Goal: Task Accomplishment & Management: Manage account settings

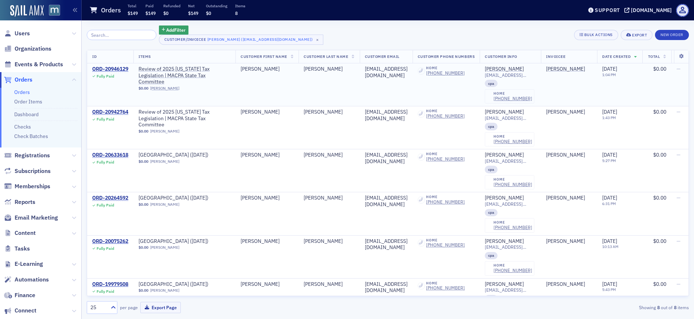
click at [392, 70] on div "[EMAIL_ADDRESS][DOMAIN_NAME]" at bounding box center [386, 72] width 43 height 13
click at [392, 70] on div "smorrow@kbstm.com" at bounding box center [386, 72] width 43 height 13
copy div "smorrow@kbstm.com"
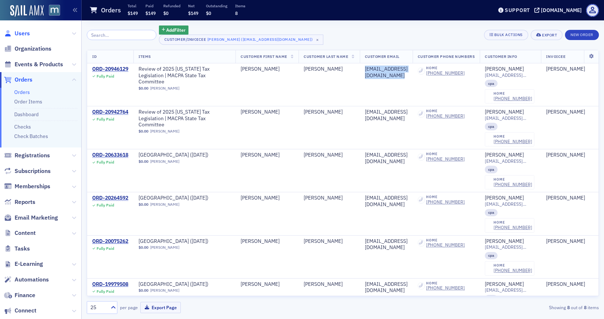
click at [25, 33] on span "Users" at bounding box center [22, 34] width 15 height 8
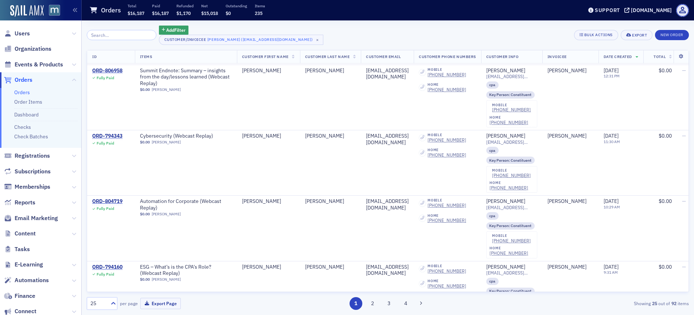
scroll to position [2186, 0]
click at [109, 134] on div "ORD-794343" at bounding box center [107, 136] width 30 height 7
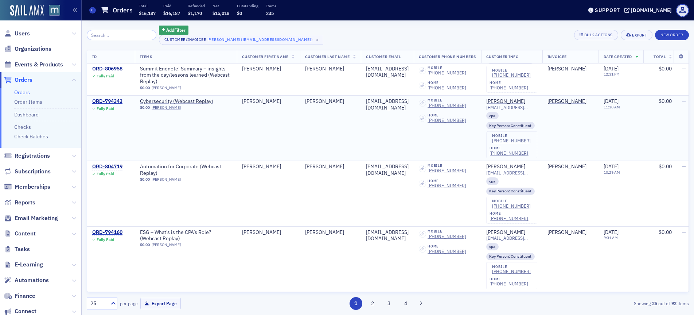
scroll to position [2226, 0]
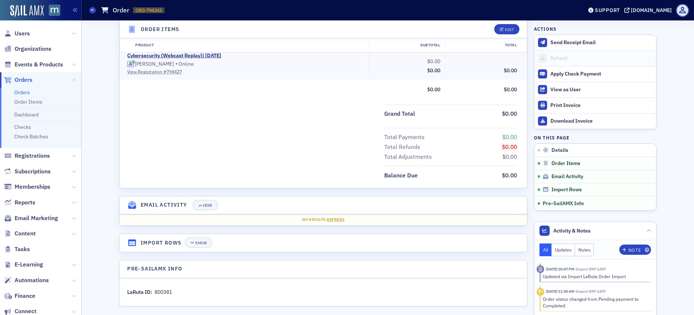
scroll to position [242, 0]
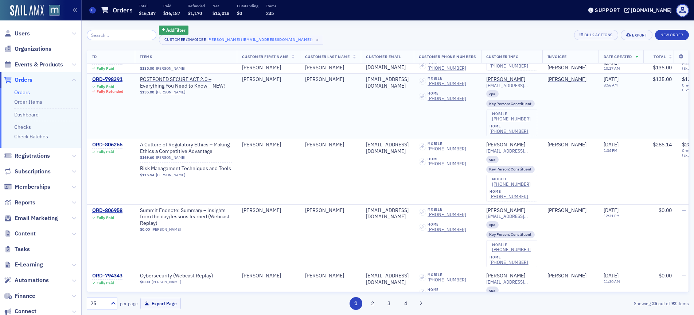
scroll to position [2037, 0]
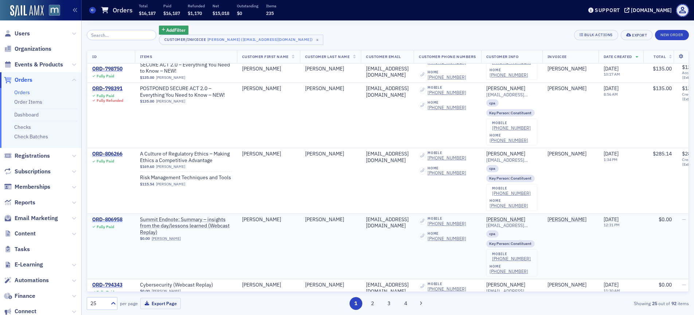
click at [116, 218] on div "ORD-806958" at bounding box center [107, 219] width 30 height 7
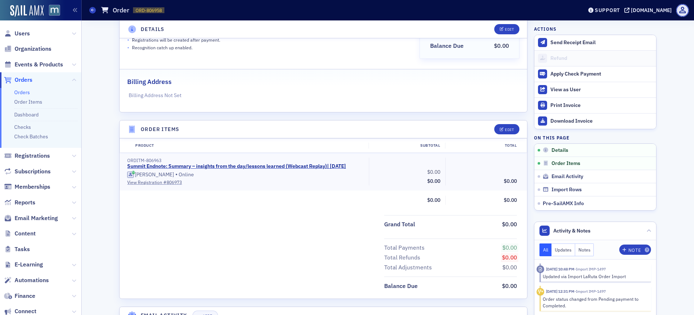
scroll to position [242, 0]
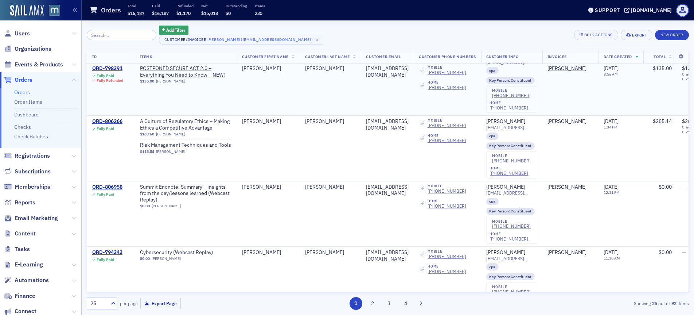
scroll to position [2024, 0]
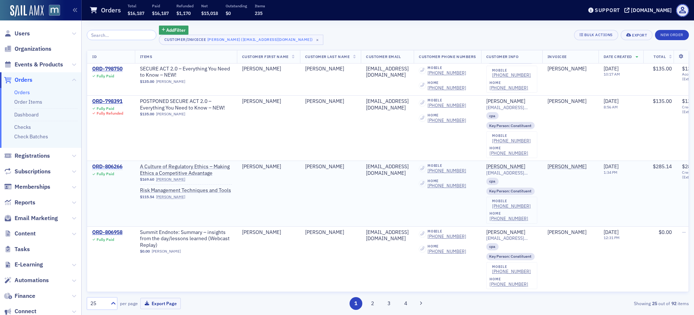
click at [113, 166] on div "ORD-806266" at bounding box center [107, 166] width 30 height 7
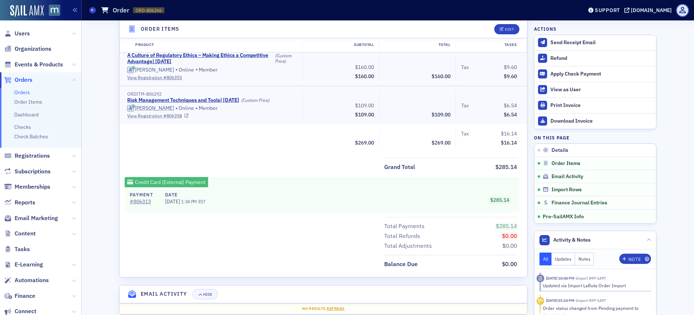
scroll to position [258, 0]
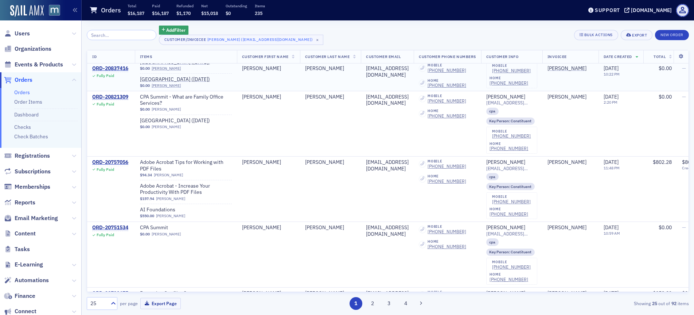
scroll to position [719, 0]
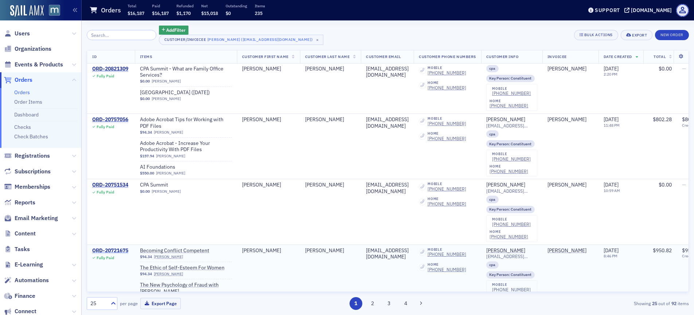
click at [113, 251] on div "ORD-20721675" at bounding box center [110, 250] width 36 height 7
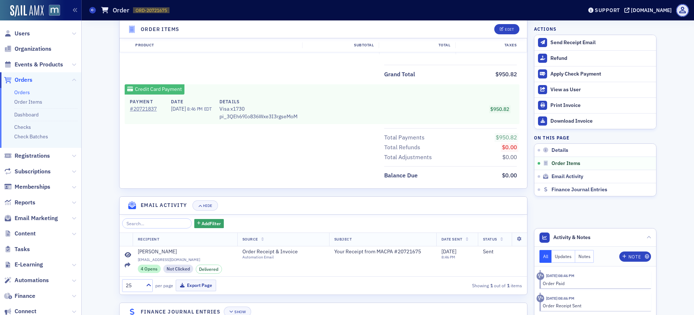
scroll to position [663, 0]
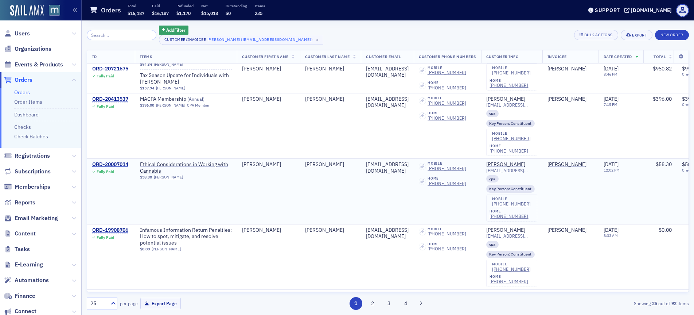
scroll to position [1064, 0]
click at [110, 166] on div "ORD-20007014" at bounding box center [110, 162] width 36 height 7
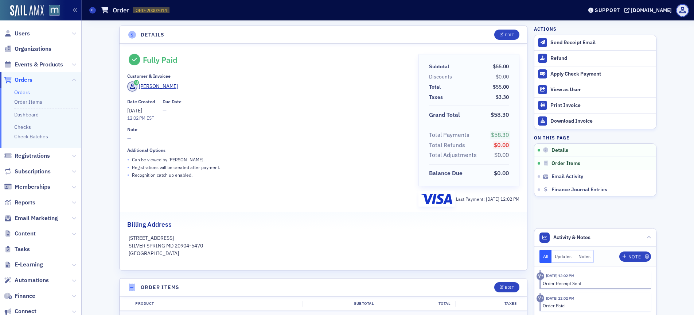
scroll to position [336, 0]
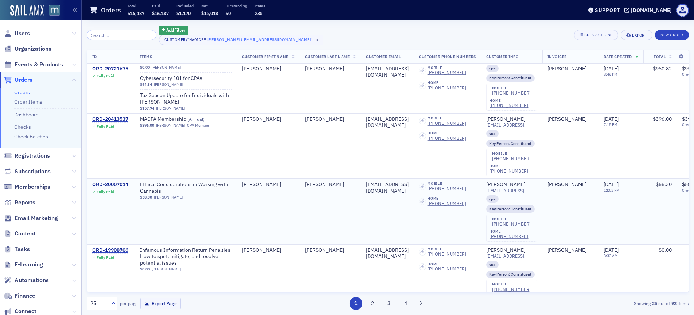
scroll to position [1083, 0]
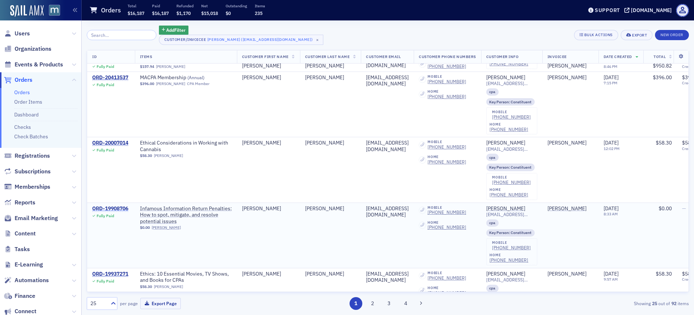
click at [117, 212] on div "ORD-19908706" at bounding box center [110, 208] width 36 height 7
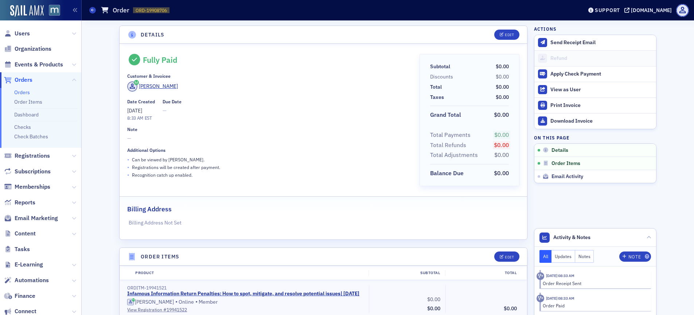
scroll to position [236, 0]
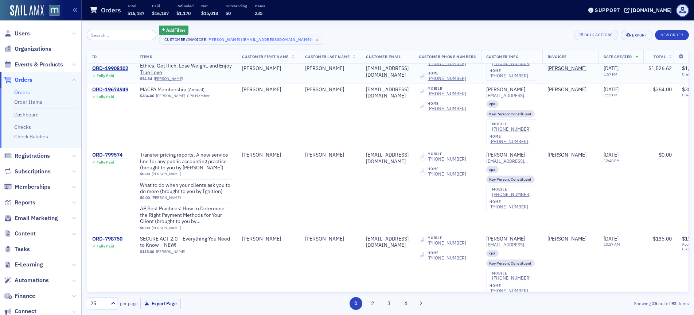
scroll to position [1823, 0]
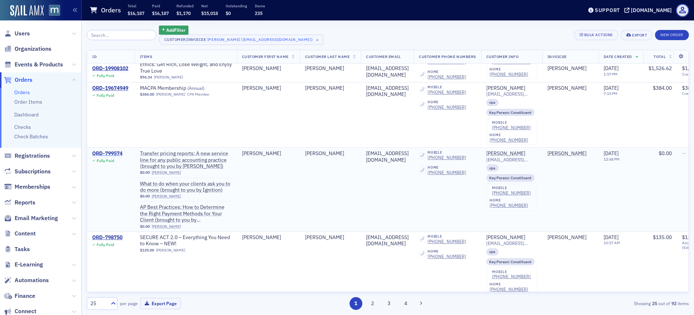
click at [105, 153] on div "ORD-799574" at bounding box center [107, 153] width 30 height 7
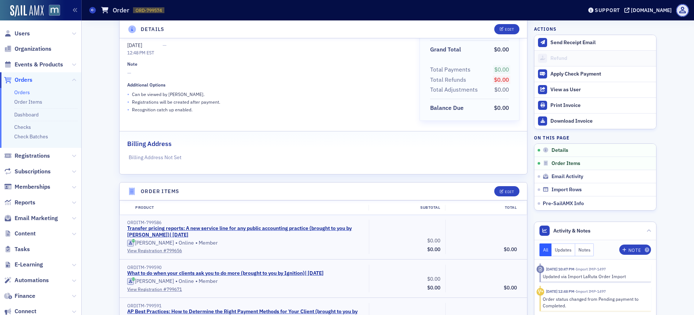
scroll to position [331, 0]
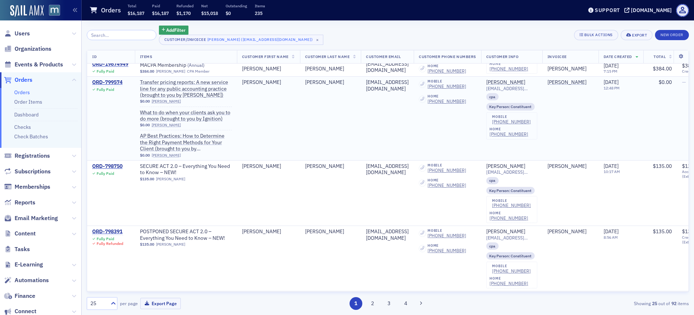
scroll to position [1893, 0]
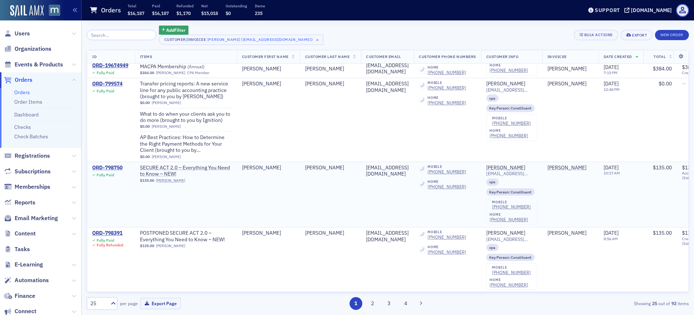
click at [115, 167] on div "ORD-798750" at bounding box center [107, 167] width 30 height 7
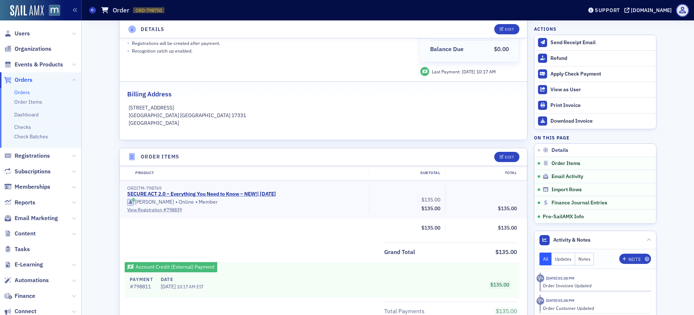
scroll to position [328, 0]
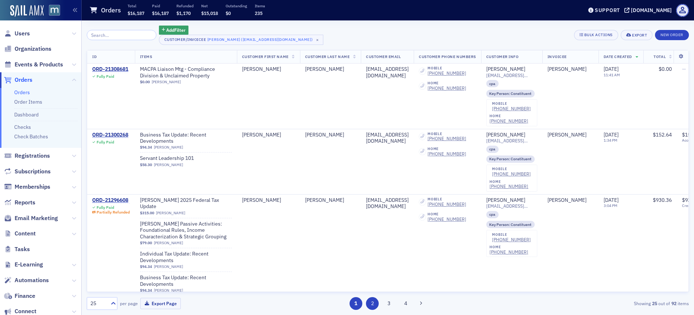
click at [372, 304] on button "2" at bounding box center [372, 303] width 13 height 13
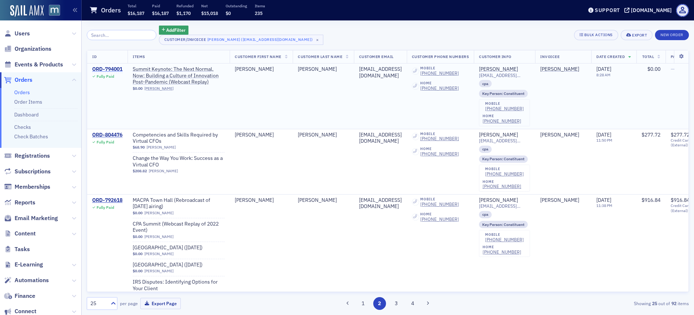
click at [118, 71] on div "ORD-794001" at bounding box center [107, 69] width 30 height 7
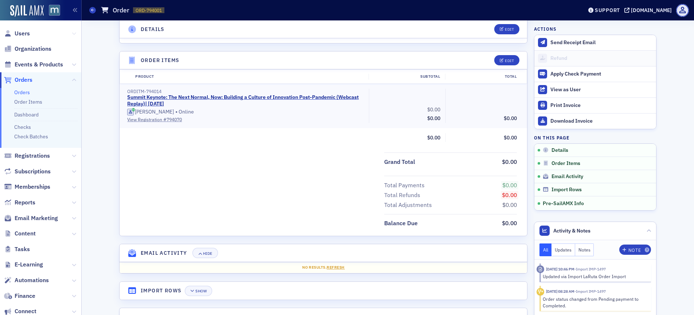
scroll to position [191, 0]
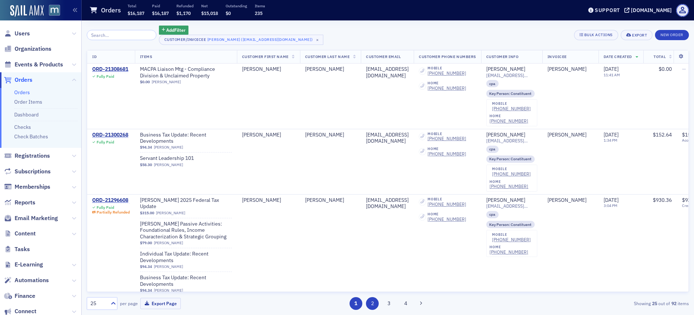
click at [376, 305] on button "2" at bounding box center [372, 303] width 13 height 13
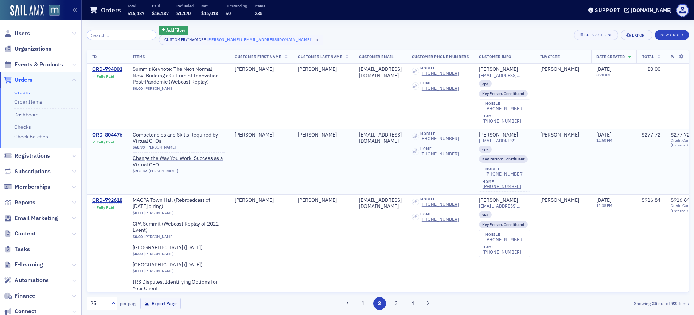
click at [115, 134] on div "ORD-804476" at bounding box center [107, 135] width 30 height 7
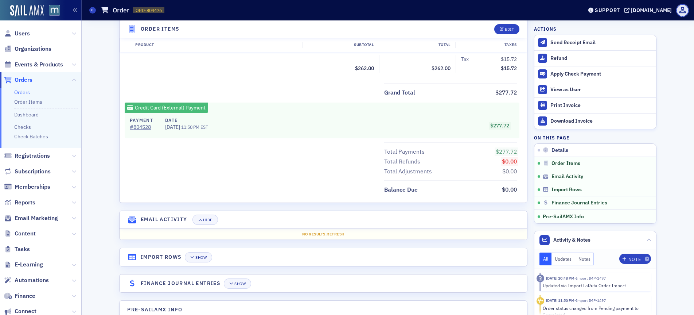
scroll to position [388, 0]
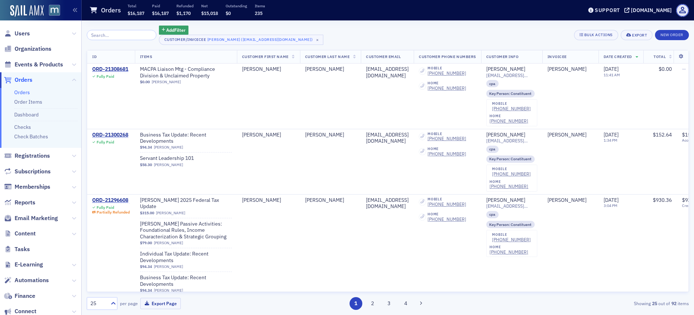
click at [369, 295] on div "25 per page Export Page 1 2 3 4 Showing 25 out of 92 items" at bounding box center [388, 301] width 602 height 18
click at [373, 300] on button "2" at bounding box center [372, 303] width 13 height 13
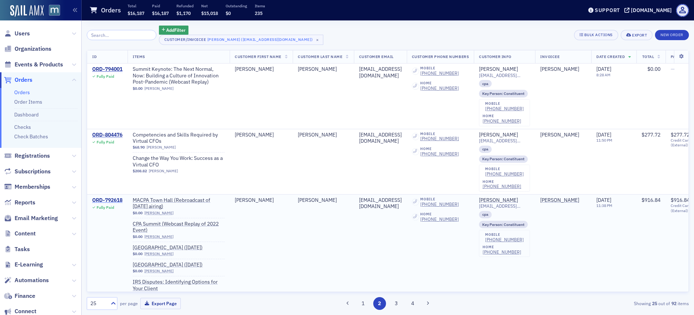
click at [114, 197] on div "ORD-792618" at bounding box center [107, 200] width 30 height 7
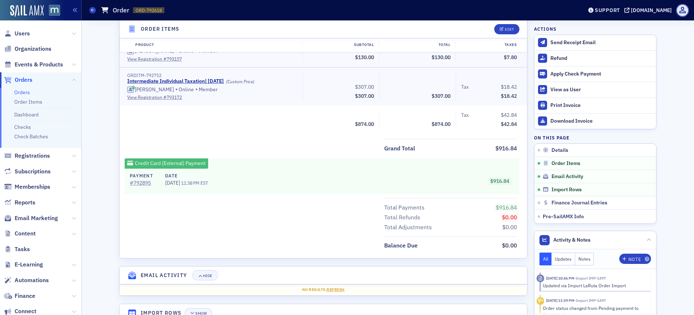
scroll to position [531, 0]
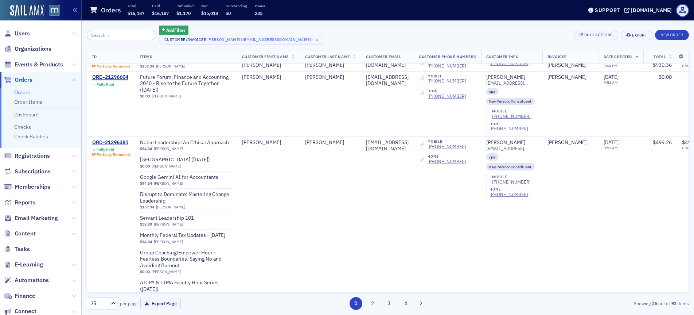
scroll to position [272, 0]
click at [370, 307] on button "2" at bounding box center [372, 303] width 13 height 13
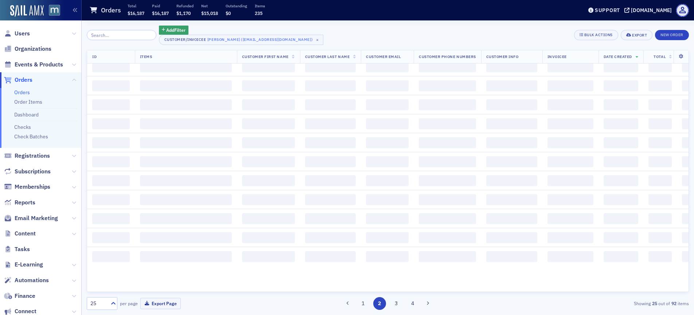
scroll to position [0, 0]
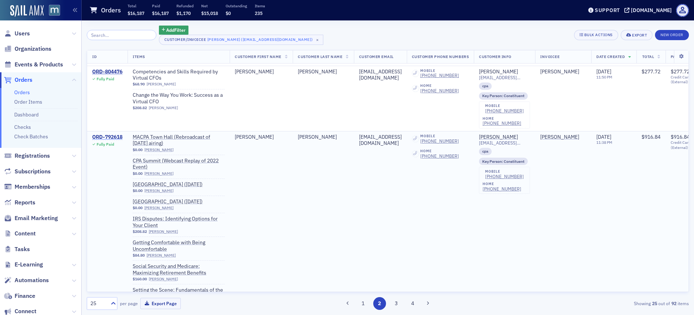
scroll to position [63, 0]
click at [111, 136] on div "ORD-792618" at bounding box center [107, 136] width 30 height 7
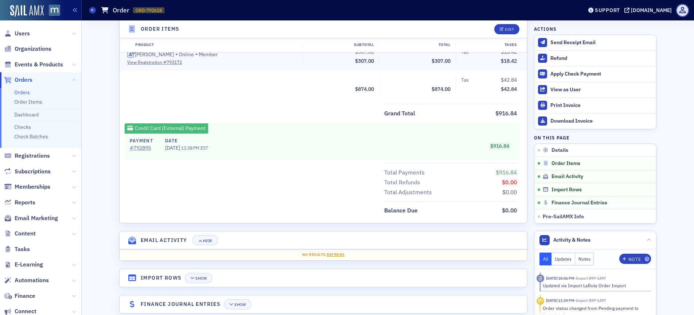
scroll to position [585, 0]
click at [331, 256] on span "Refresh" at bounding box center [336, 253] width 18 height 5
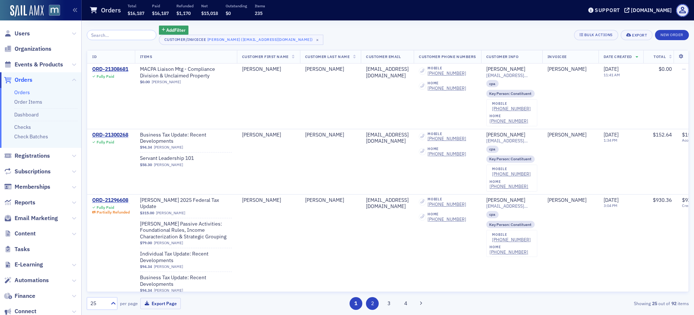
click at [372, 303] on button "2" at bounding box center [372, 303] width 13 height 13
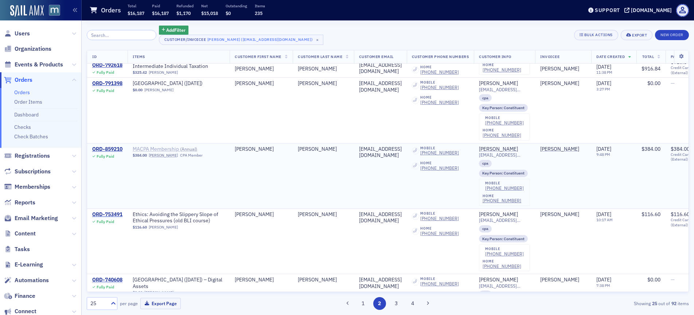
scroll to position [302, 0]
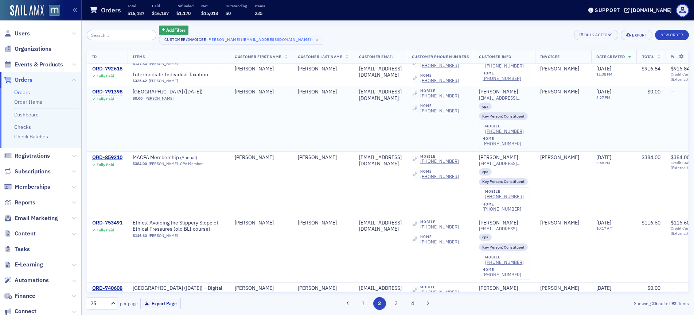
click at [115, 90] on div "ORD-791398" at bounding box center [107, 92] width 30 height 7
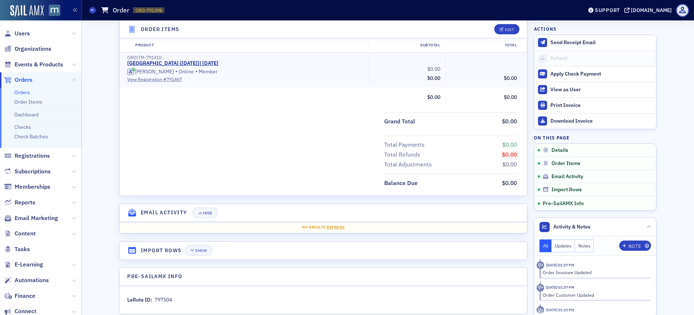
scroll to position [183, 0]
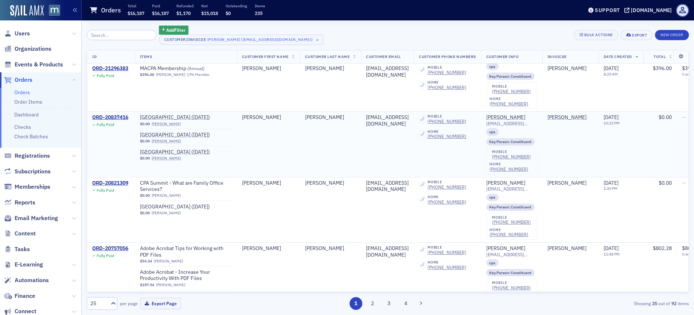
scroll to position [593, 0]
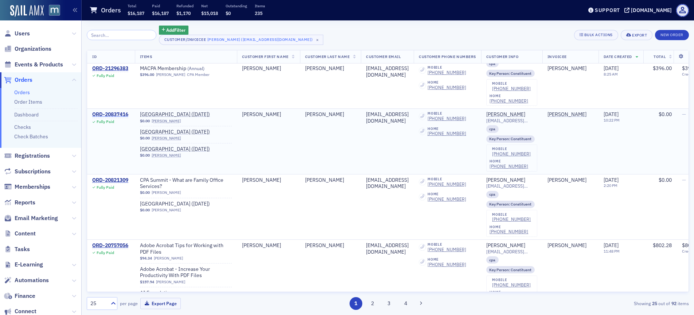
click at [124, 114] on div "ORD-20837416" at bounding box center [110, 114] width 36 height 7
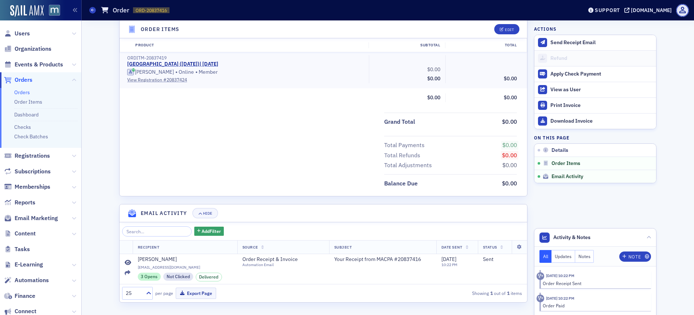
scroll to position [307, 0]
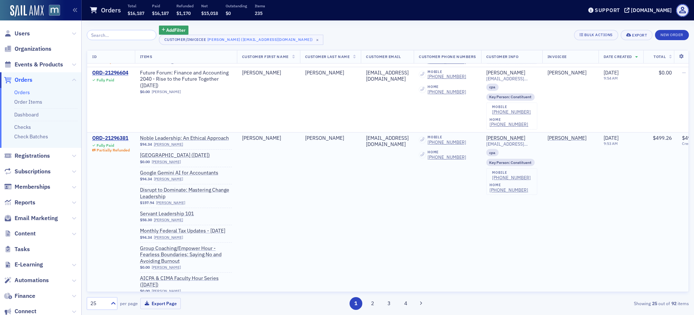
scroll to position [414, 0]
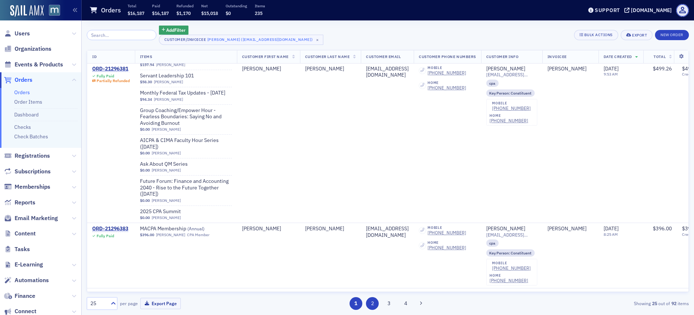
click at [373, 301] on button "2" at bounding box center [372, 303] width 13 height 13
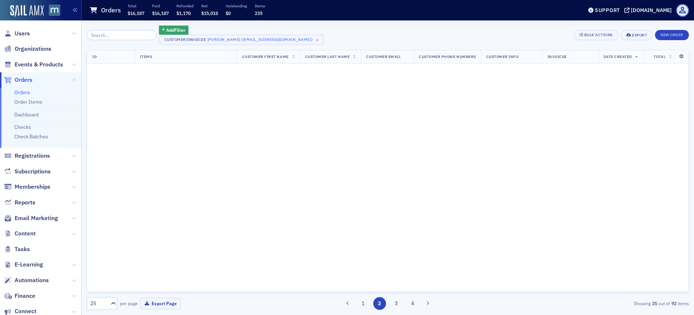
scroll to position [0, 0]
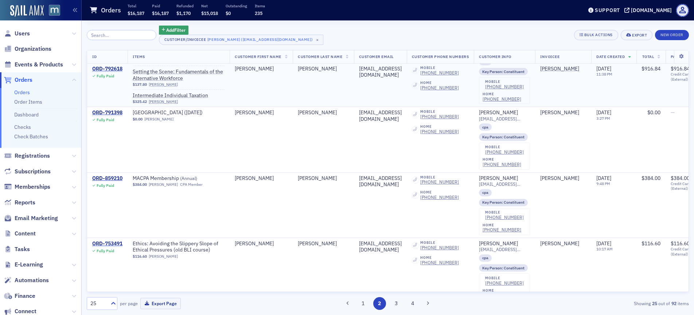
scroll to position [290, 0]
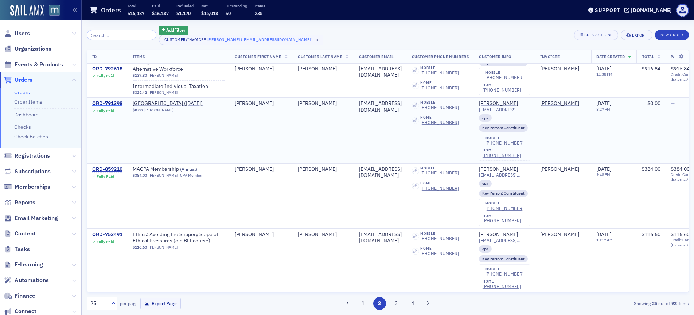
click at [115, 102] on div "ORD-791398" at bounding box center [107, 103] width 30 height 7
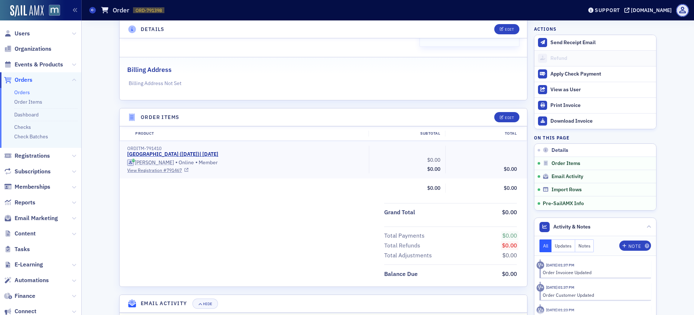
scroll to position [125, 0]
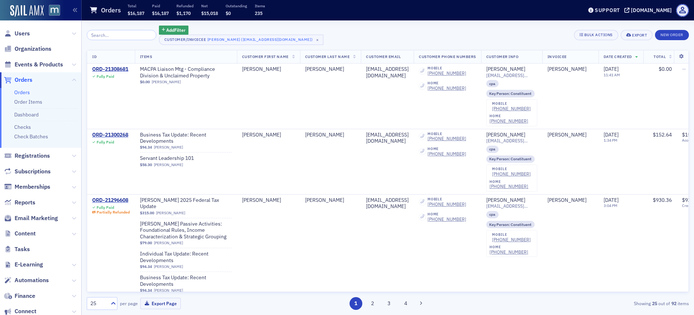
click at [379, 300] on div "1 2 3 4" at bounding box center [388, 303] width 196 height 13
click at [374, 301] on button "2" at bounding box center [372, 303] width 13 height 13
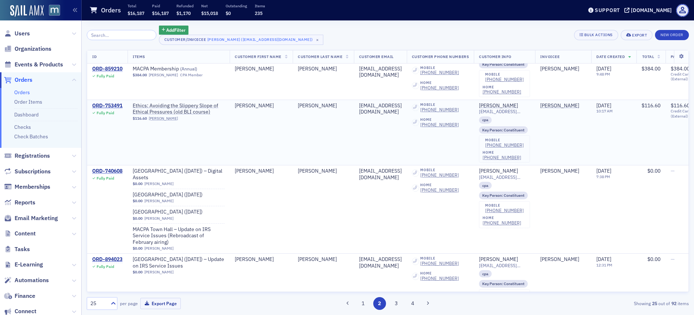
scroll to position [422, 0]
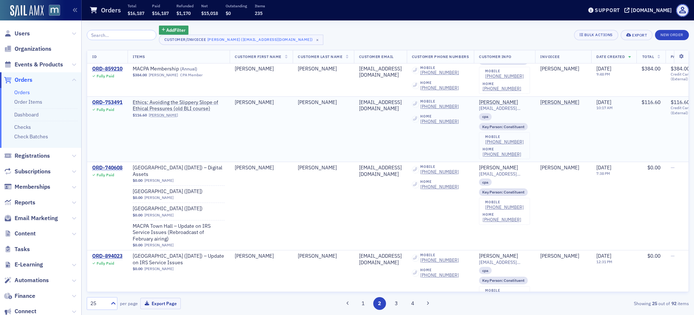
click at [106, 100] on div "ORD-753491" at bounding box center [107, 102] width 30 height 7
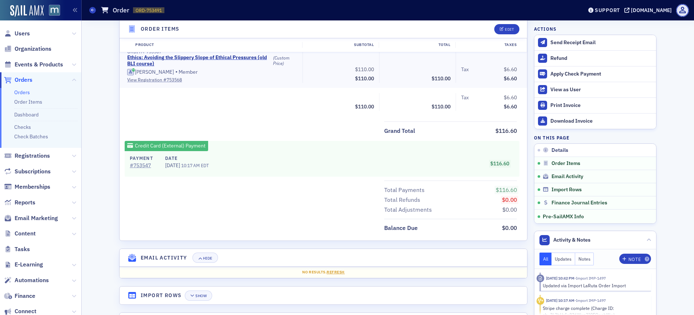
scroll to position [234, 0]
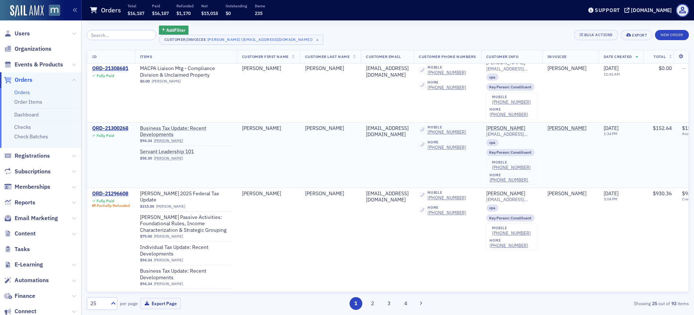
scroll to position [52, 0]
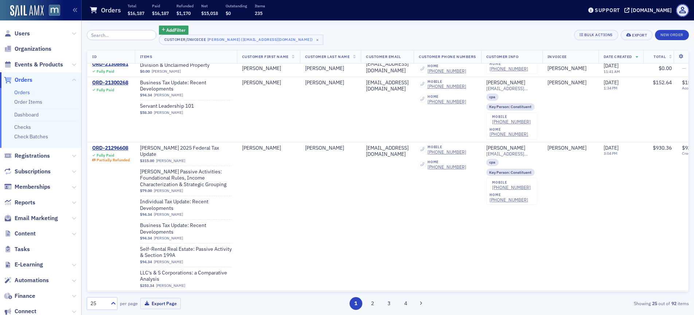
click at [379, 302] on div "1 2 3 4" at bounding box center [388, 303] width 196 height 13
click at [377, 301] on button "2" at bounding box center [372, 303] width 13 height 13
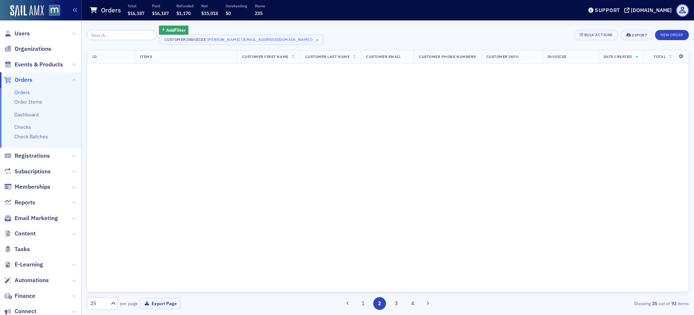
scroll to position [0, 0]
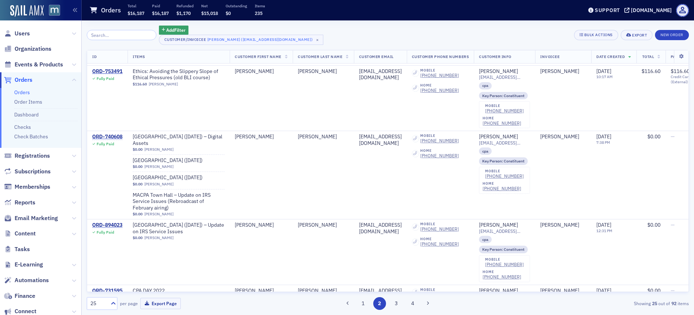
scroll to position [464, 0]
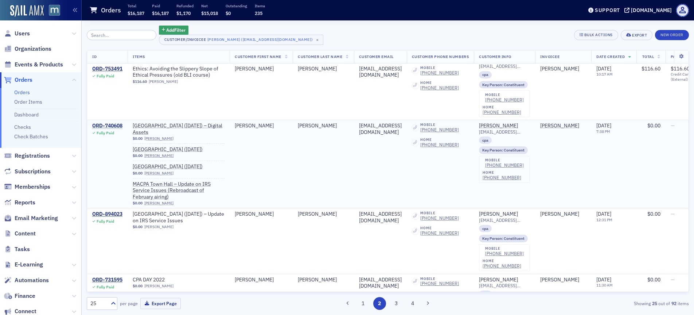
click at [108, 126] on div "ORD-740608" at bounding box center [107, 126] width 30 height 7
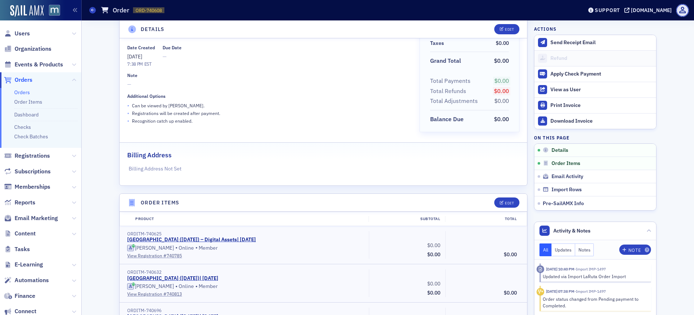
scroll to position [35, 0]
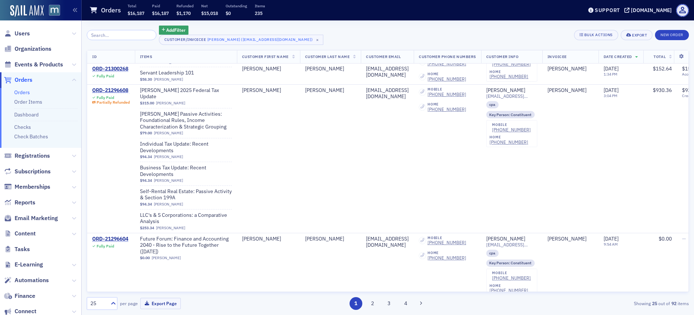
scroll to position [455, 0]
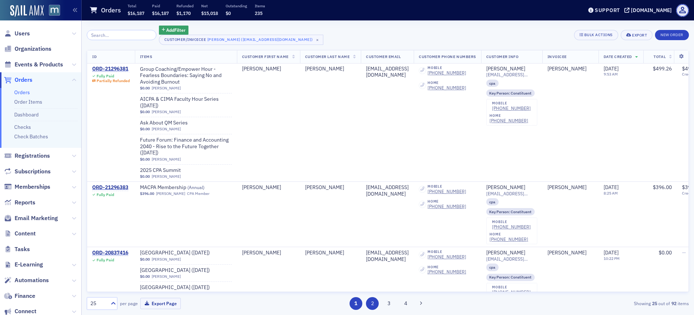
click at [371, 304] on button "2" at bounding box center [372, 303] width 13 height 13
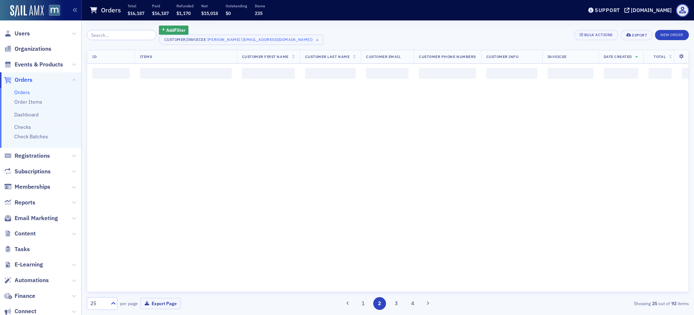
scroll to position [0, 0]
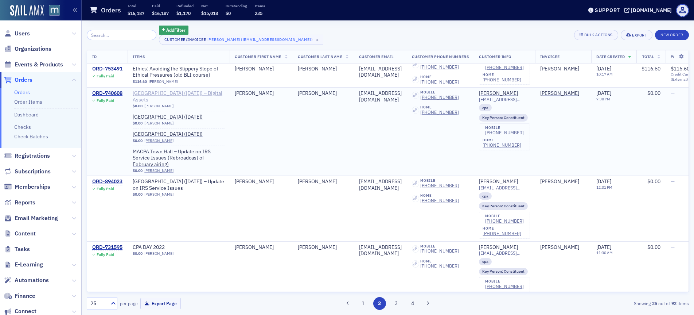
scroll to position [528, 0]
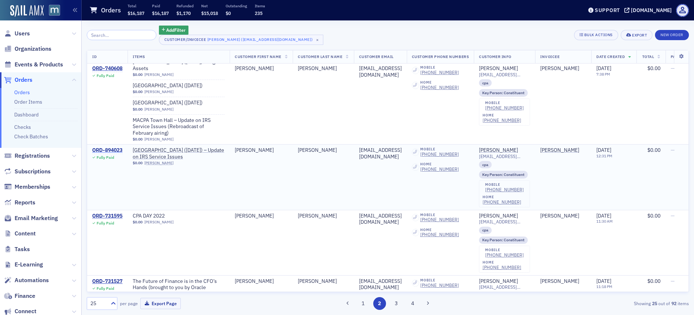
click at [116, 151] on div "ORD-894023" at bounding box center [107, 150] width 30 height 7
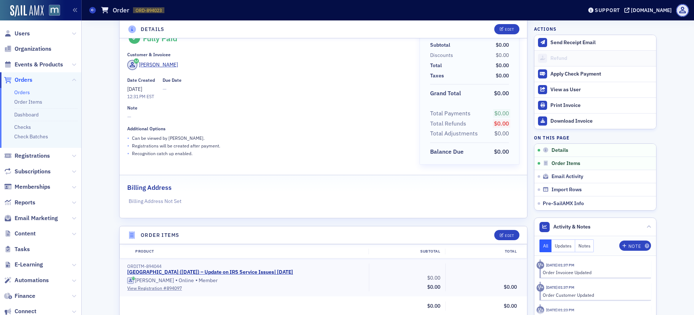
scroll to position [21, 0]
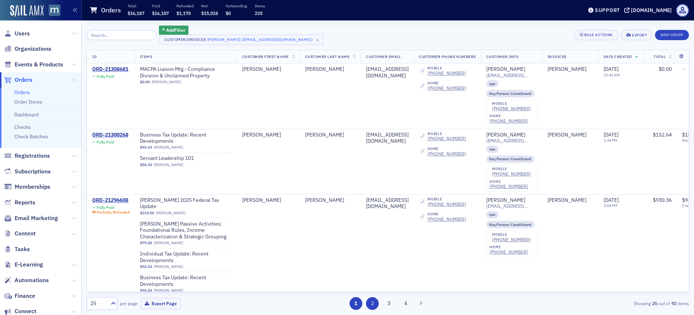
click at [375, 300] on button "2" at bounding box center [372, 303] width 13 height 13
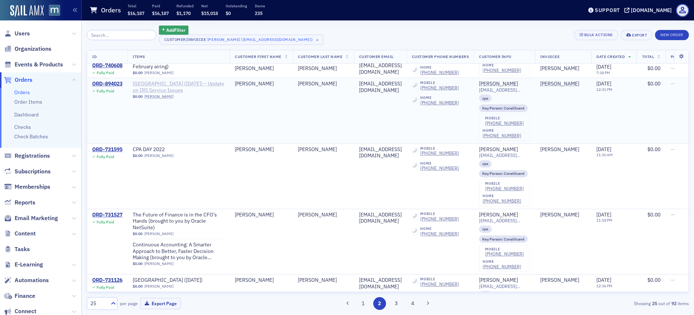
scroll to position [598, 0]
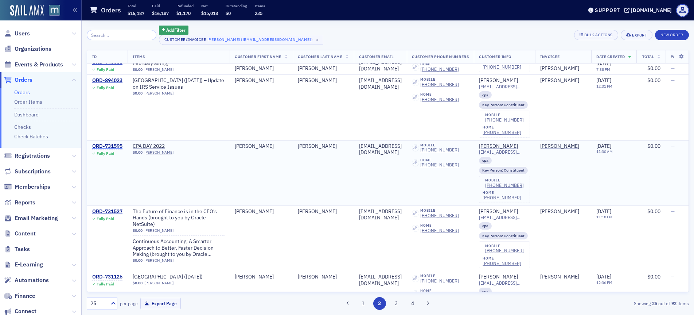
click at [104, 146] on div "ORD-731595" at bounding box center [107, 146] width 30 height 7
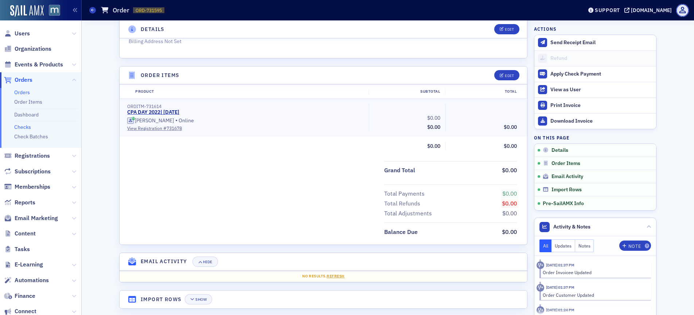
scroll to position [178, 0]
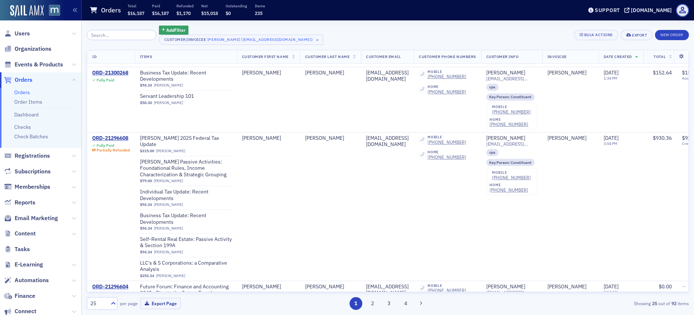
scroll to position [325, 0]
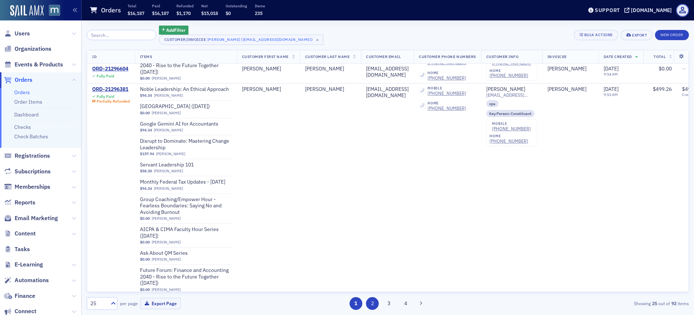
click at [373, 301] on button "2" at bounding box center [372, 303] width 13 height 13
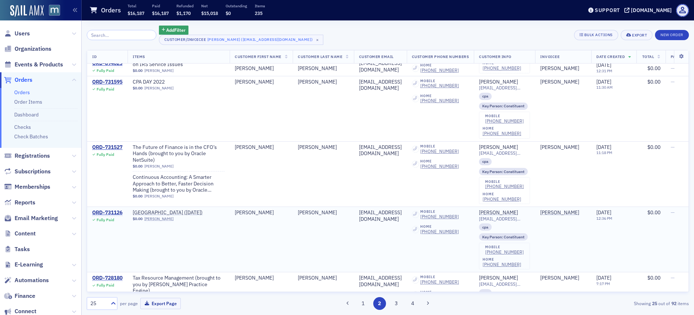
scroll to position [663, 0]
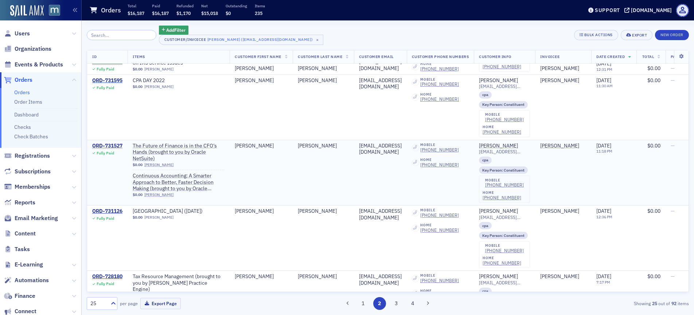
click at [107, 143] on div "ORD-731527" at bounding box center [107, 146] width 30 height 7
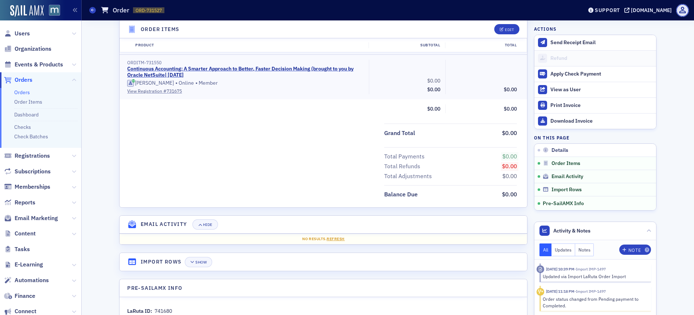
scroll to position [287, 0]
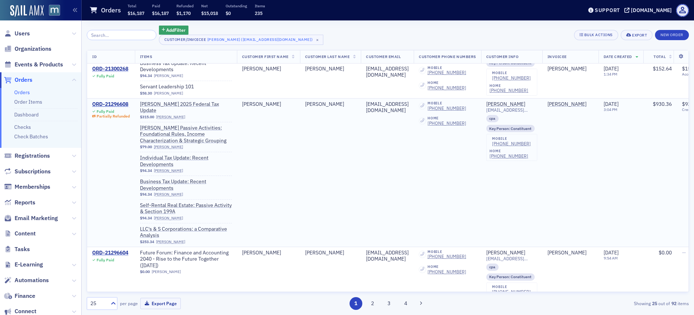
scroll to position [97, 0]
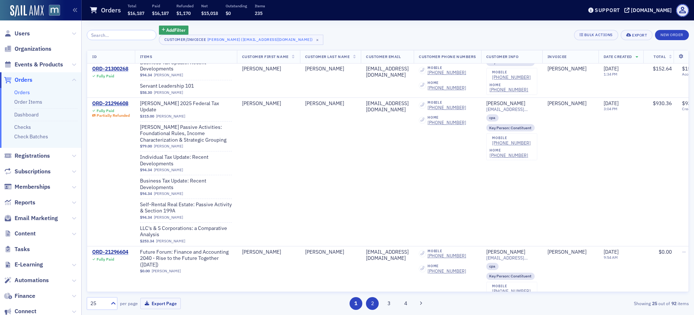
click at [369, 300] on button "2" at bounding box center [372, 303] width 13 height 13
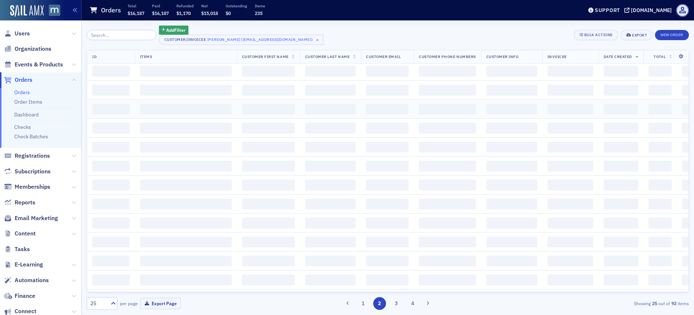
scroll to position [0, 0]
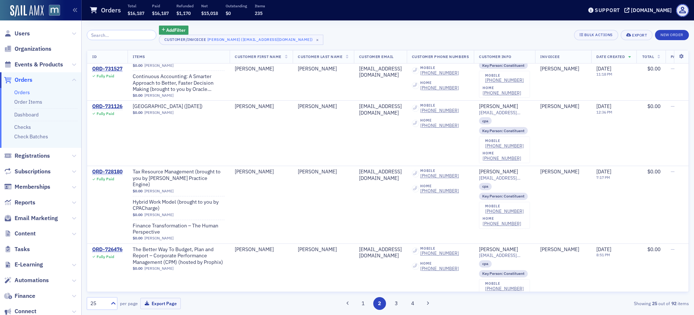
scroll to position [770, 0]
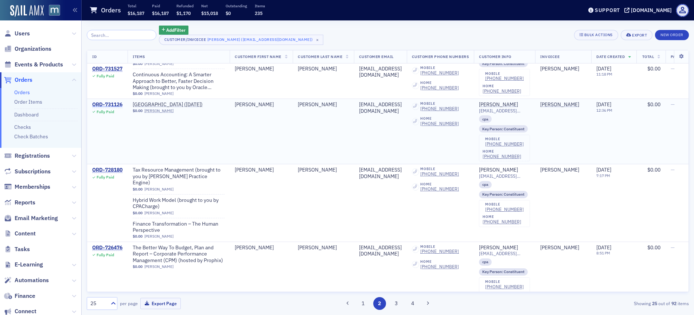
click at [102, 104] on div "ORD-731126" at bounding box center [107, 104] width 30 height 7
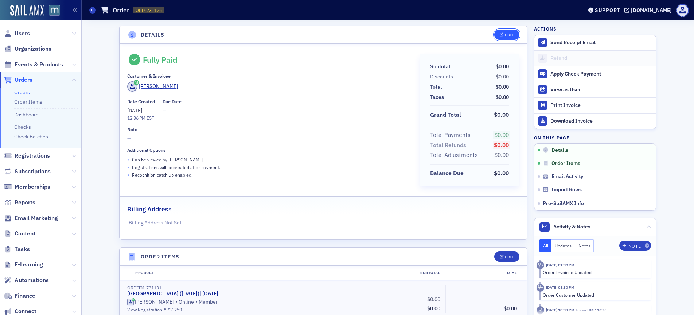
click at [507, 33] on div "Edit" at bounding box center [509, 35] width 9 height 4
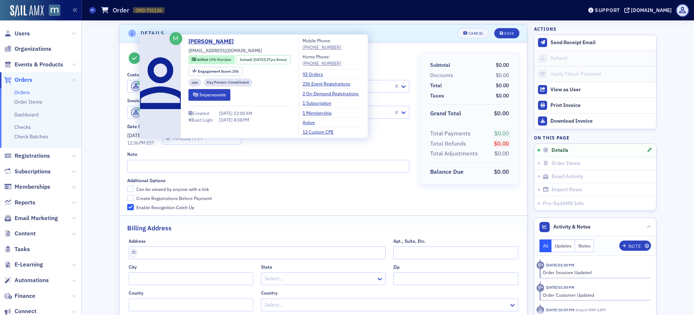
click at [131, 86] on span at bounding box center [136, 86] width 10 height 10
paste input "smorrow@kbstm.com"
type input "smorrow@kbstm.com"
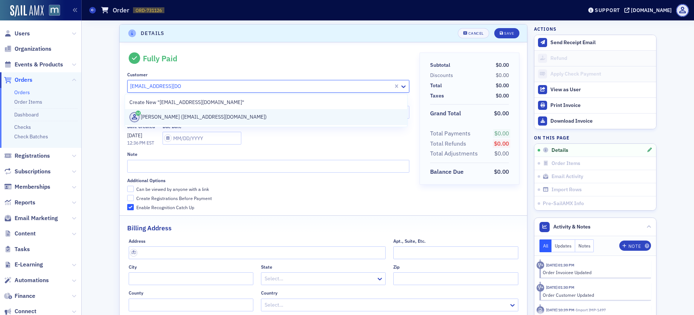
click at [165, 117] on div "Sharon Morrow (smorrow@kbstm.com)" at bounding box center [266, 117] width 274 height 10
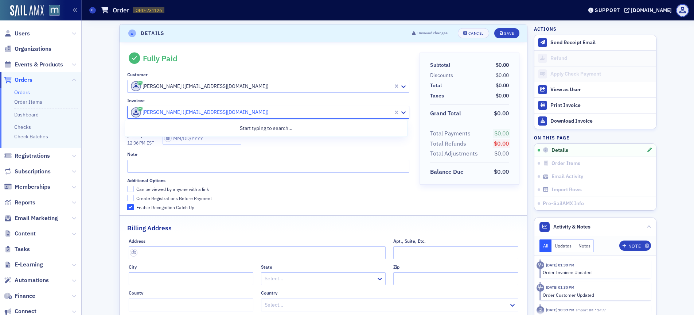
click at [130, 112] on input "text" at bounding box center [130, 112] width 1 height 8
paste input "smorrow@kbstm.com"
type input "smorrow@kbstm.com"
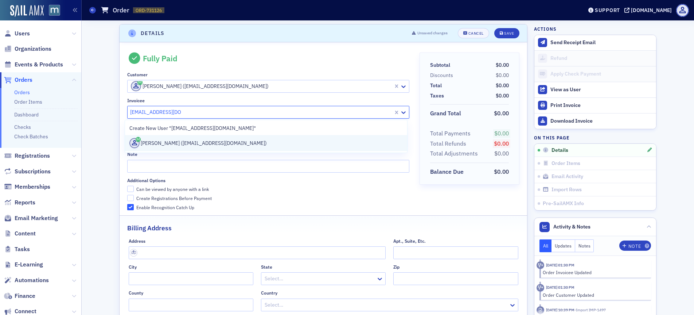
click at [172, 142] on div "Sharon Morrow (smorrow@kbstm.com)" at bounding box center [266, 143] width 274 height 10
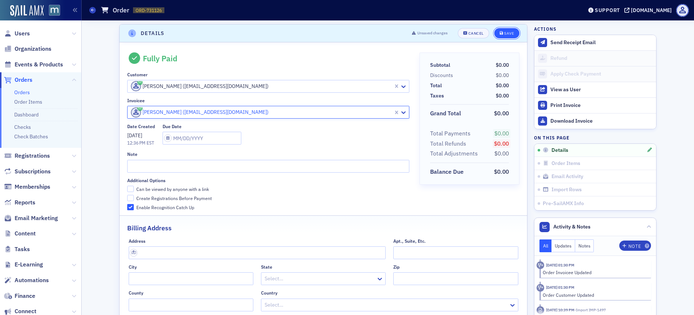
click at [504, 37] on button "Save" at bounding box center [507, 33] width 25 height 10
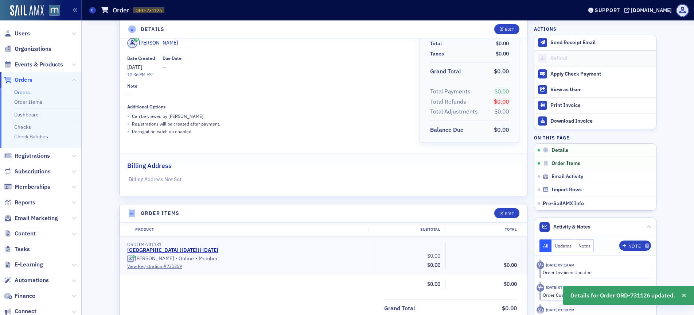
scroll to position [52, 0]
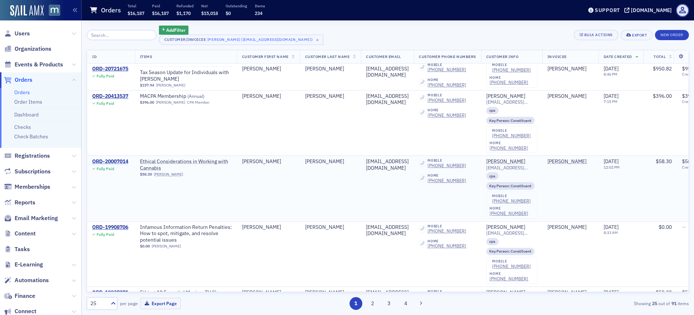
scroll to position [1056, 0]
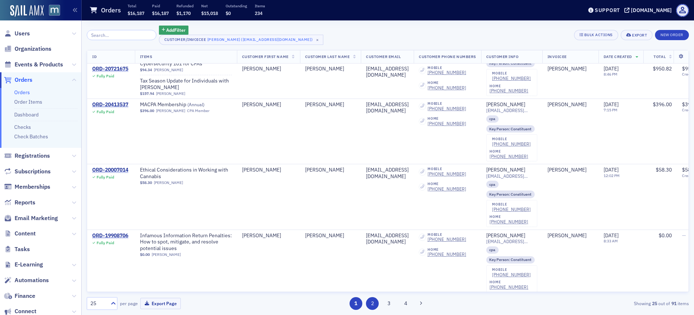
click at [369, 300] on button "2" at bounding box center [372, 303] width 13 height 13
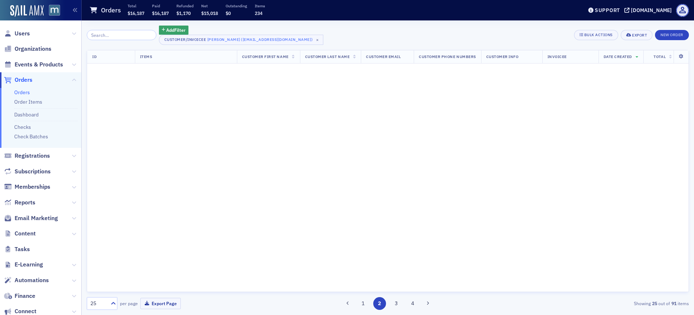
scroll to position [0, 0]
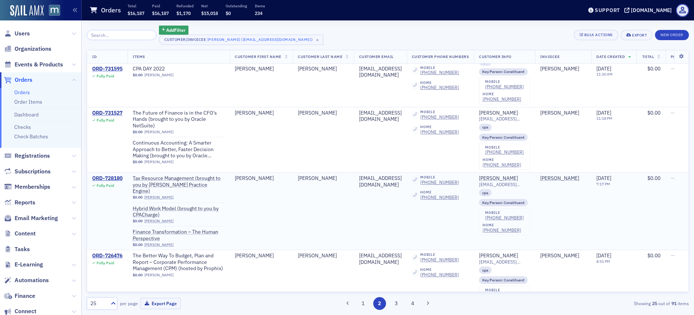
scroll to position [708, 0]
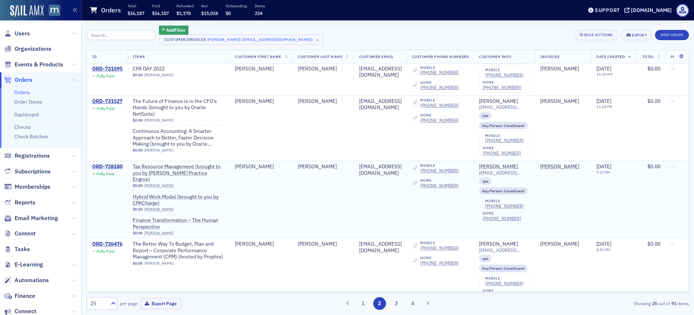
click at [112, 165] on div "ORD-728180" at bounding box center [107, 166] width 30 height 7
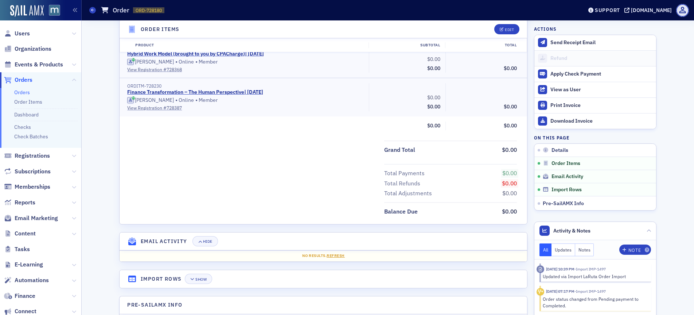
scroll to position [177, 0]
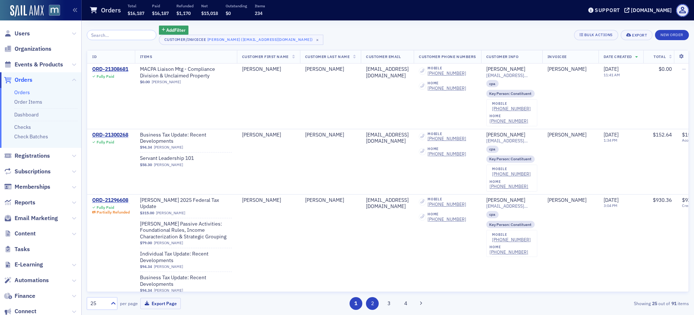
click at [371, 304] on button "2" at bounding box center [372, 303] width 13 height 13
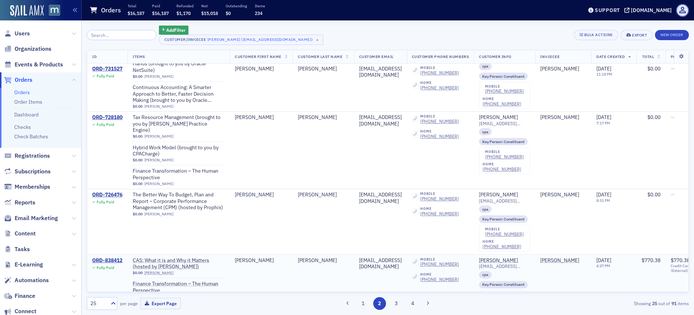
scroll to position [759, 0]
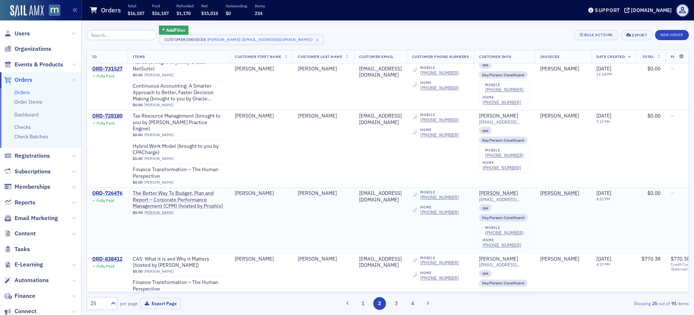
click at [109, 190] on div "ORD-726476" at bounding box center [107, 193] width 30 height 7
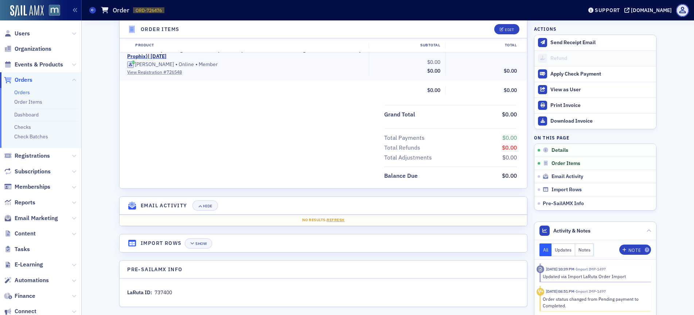
scroll to position [248, 0]
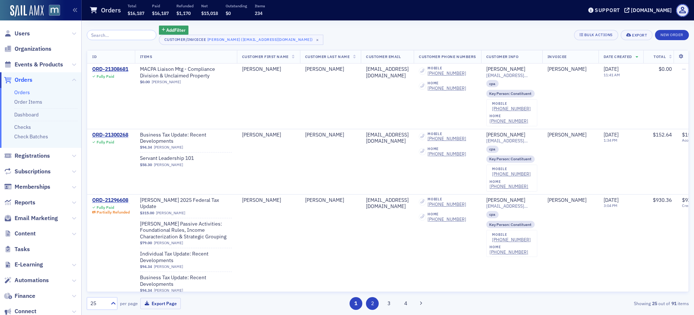
click at [373, 302] on button "2" at bounding box center [372, 303] width 13 height 13
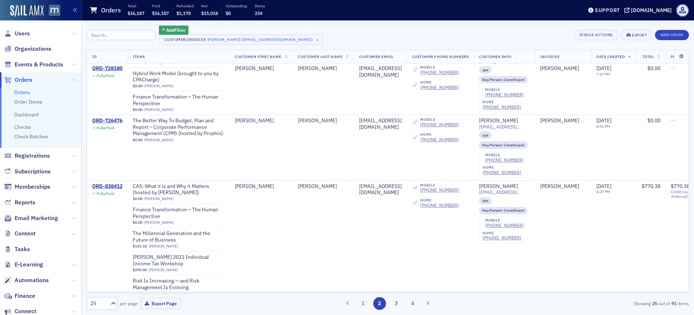
scroll to position [792, 0]
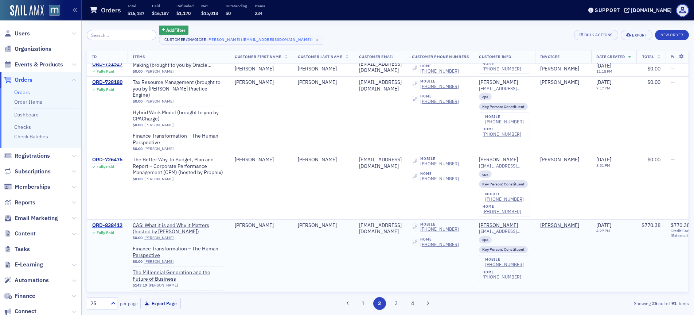
click at [112, 222] on div "ORD-838412" at bounding box center [107, 225] width 30 height 7
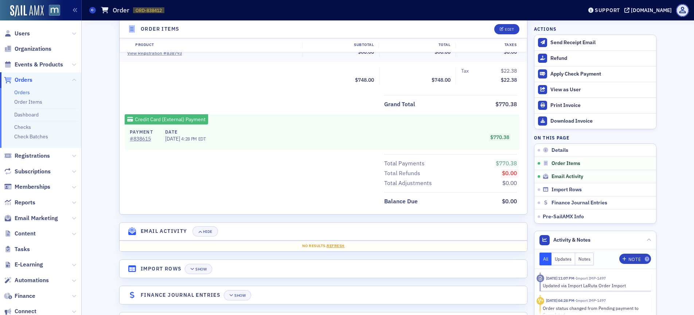
scroll to position [389, 0]
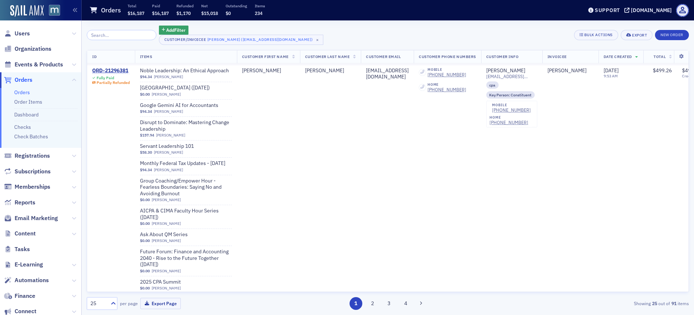
scroll to position [505, 0]
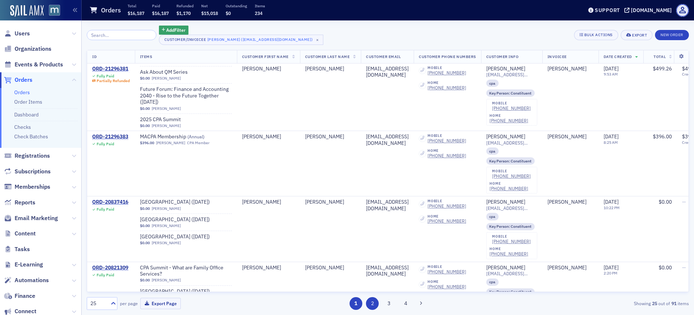
click at [372, 302] on button "2" at bounding box center [372, 303] width 13 height 13
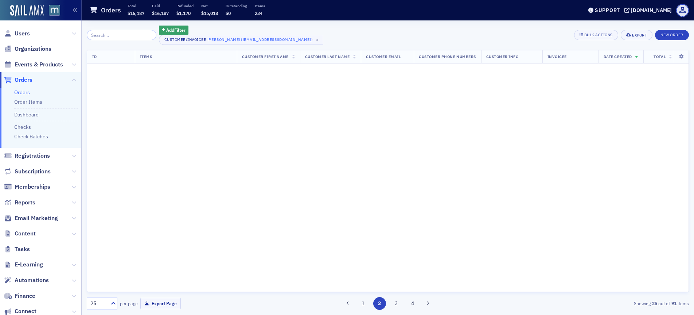
scroll to position [0, 0]
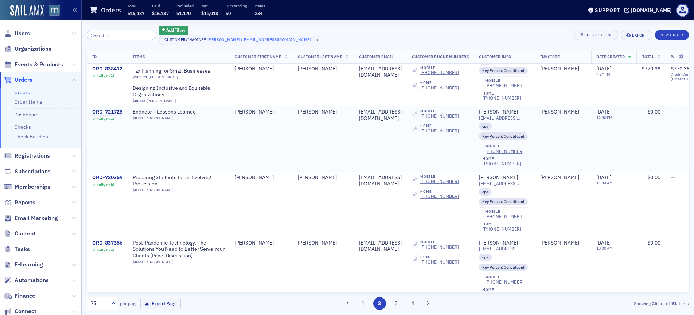
scroll to position [1073, 0]
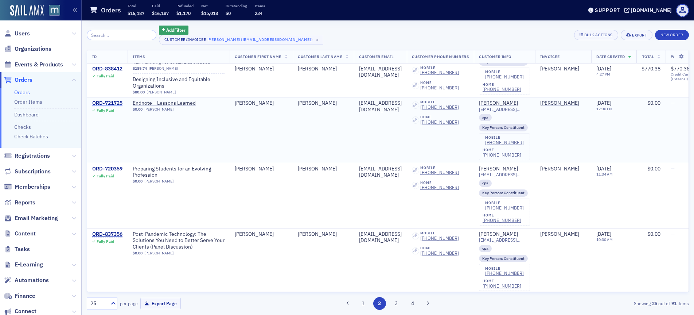
click at [114, 100] on div "ORD-721725" at bounding box center [107, 103] width 30 height 7
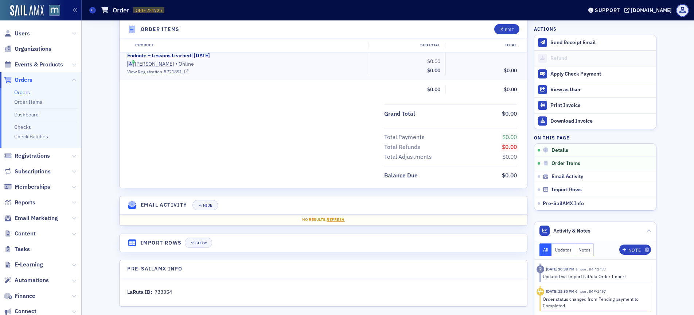
scroll to position [242, 0]
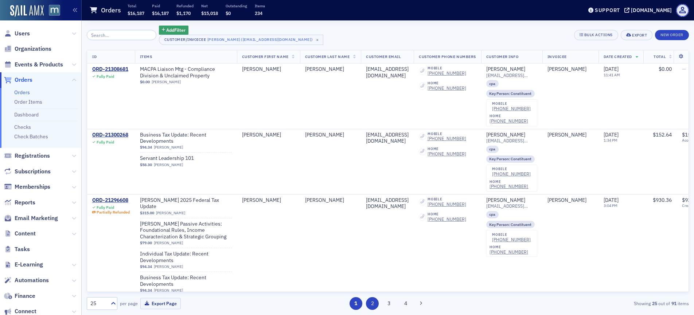
click at [375, 303] on button "2" at bounding box center [372, 303] width 13 height 13
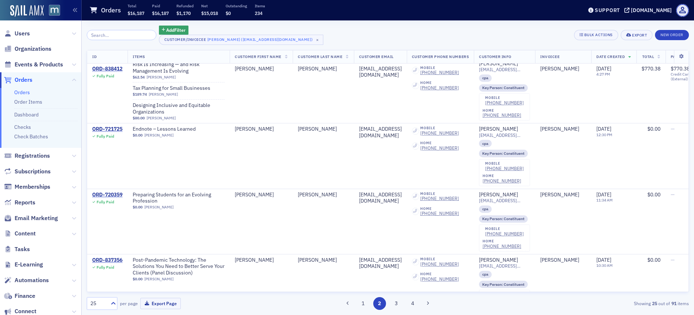
scroll to position [1047, 0]
click at [107, 192] on div "ORD-720359" at bounding box center [107, 195] width 30 height 7
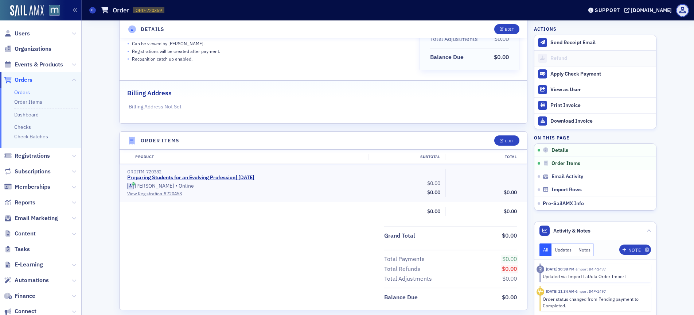
scroll to position [116, 0]
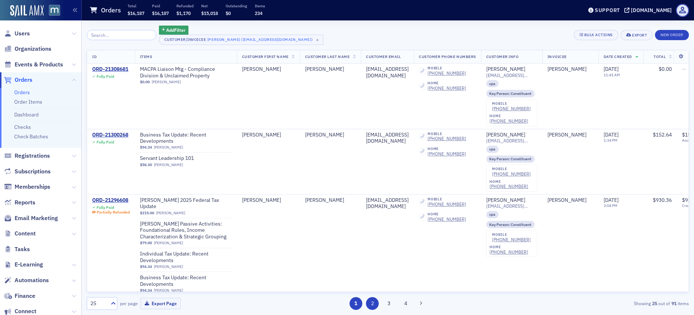
click at [371, 300] on button "2" at bounding box center [372, 303] width 13 height 13
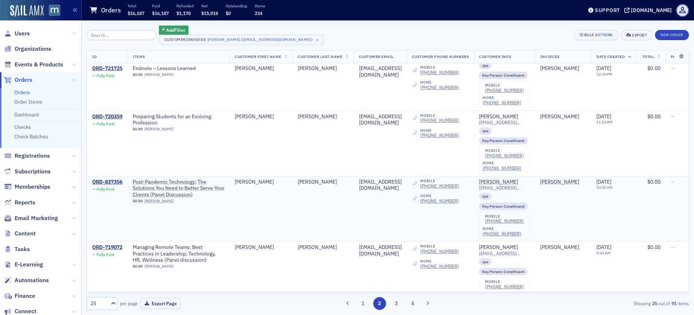
scroll to position [1118, 0]
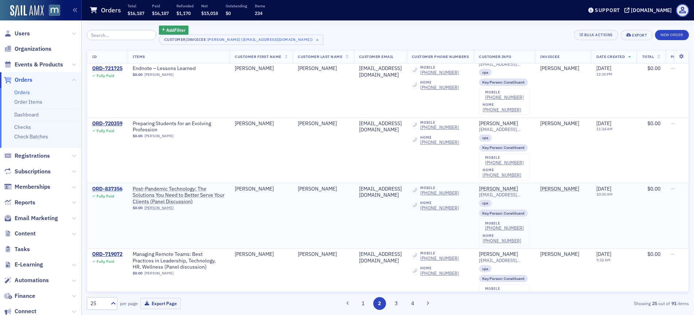
click at [114, 186] on div "ORD-837356" at bounding box center [107, 189] width 30 height 7
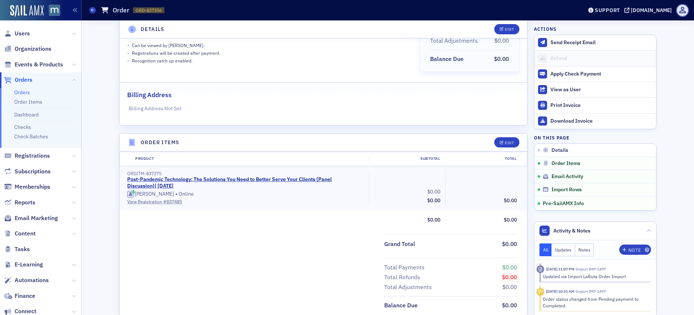
scroll to position [248, 0]
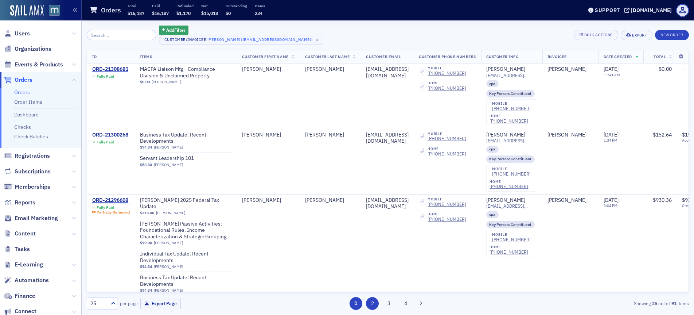
click at [366, 304] on button "2" at bounding box center [372, 303] width 13 height 13
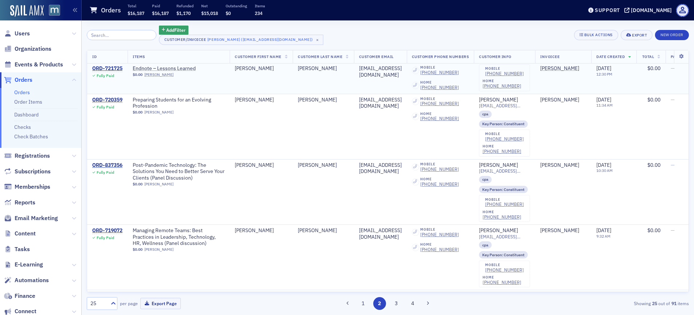
scroll to position [1157, 0]
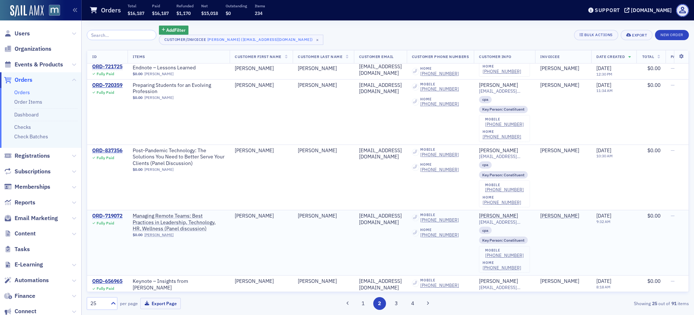
click at [116, 213] on div "ORD-719072" at bounding box center [107, 216] width 30 height 7
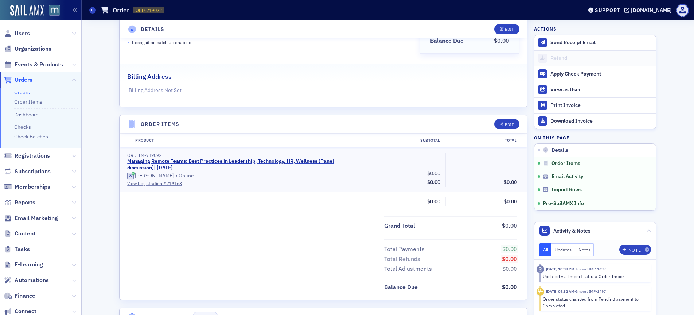
scroll to position [127, 0]
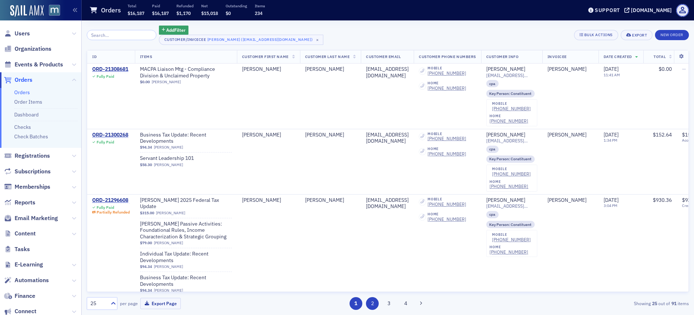
drag, startPoint x: 386, startPoint y: 307, endPoint x: 373, endPoint y: 303, distance: 12.8
click at [385, 307] on button "3" at bounding box center [389, 303] width 13 height 13
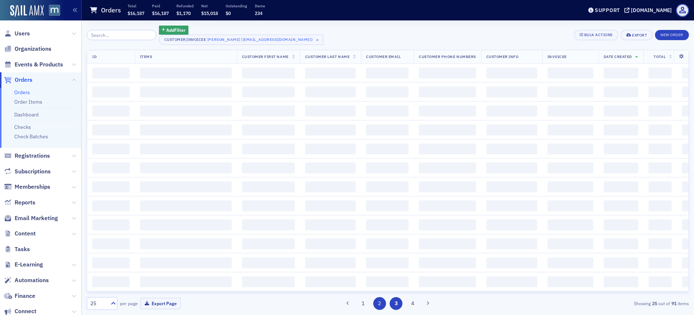
click at [373, 303] on button "2" at bounding box center [379, 303] width 13 height 13
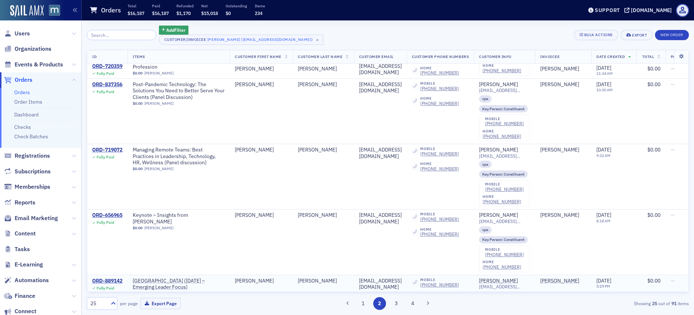
scroll to position [1271, 0]
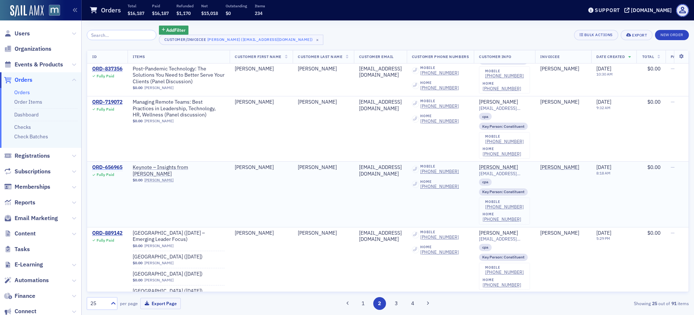
click at [107, 164] on div "ORD-656965" at bounding box center [107, 167] width 30 height 7
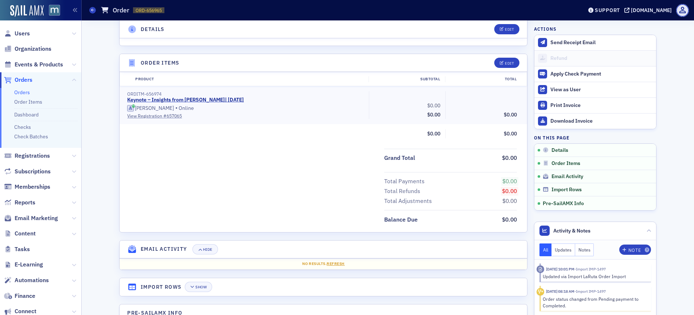
scroll to position [189, 0]
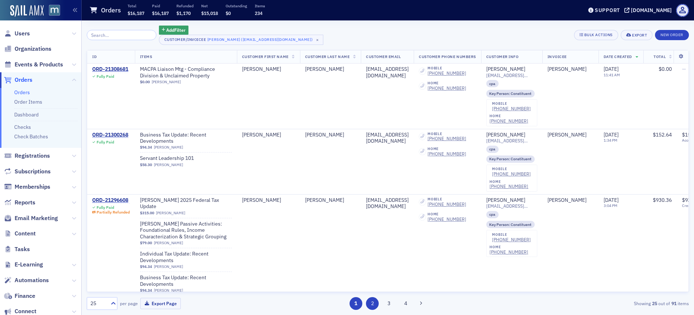
click at [376, 301] on button "2" at bounding box center [372, 303] width 13 height 13
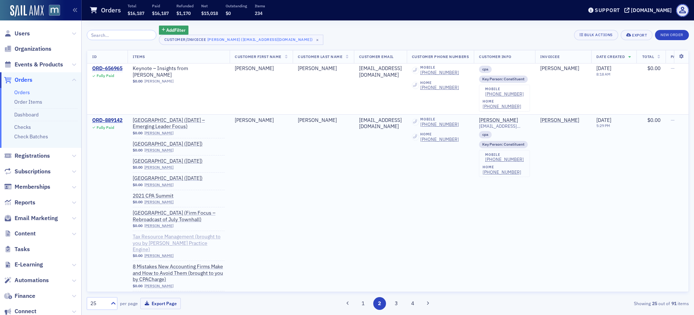
scroll to position [1301, 0]
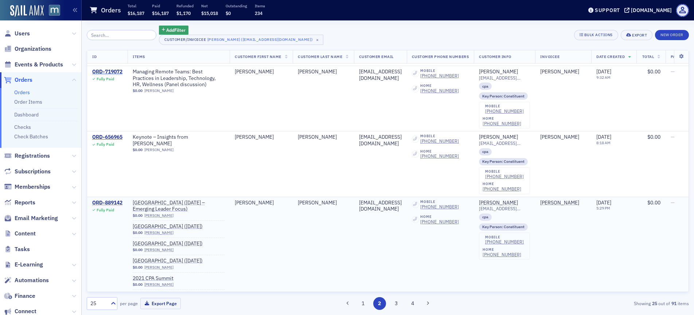
click at [118, 199] on div "ORD-889142" at bounding box center [107, 202] width 30 height 7
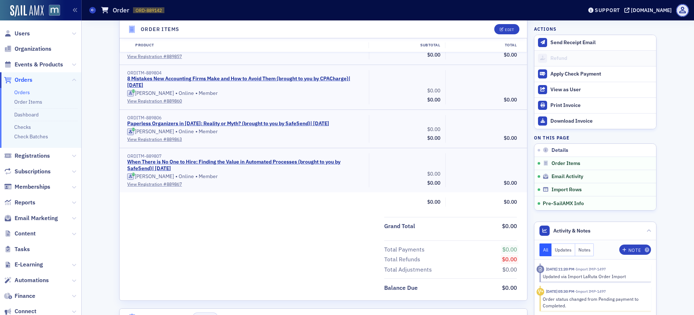
scroll to position [372, 0]
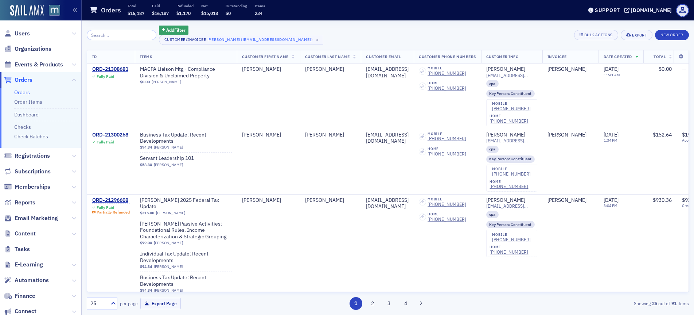
drag, startPoint x: 370, startPoint y: 305, endPoint x: 309, endPoint y: 263, distance: 73.2
click at [370, 304] on button "2" at bounding box center [372, 303] width 13 height 13
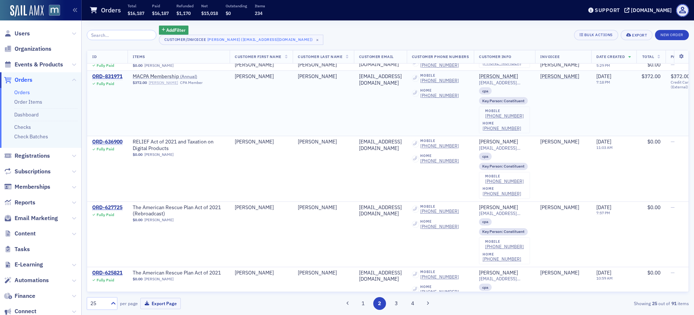
scroll to position [1633, 0]
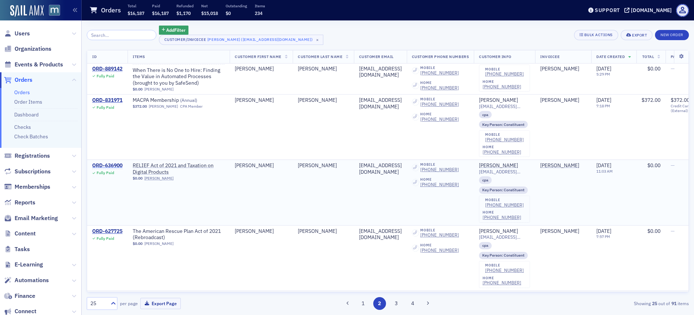
click at [107, 162] on div "ORD-636900" at bounding box center [107, 165] width 30 height 7
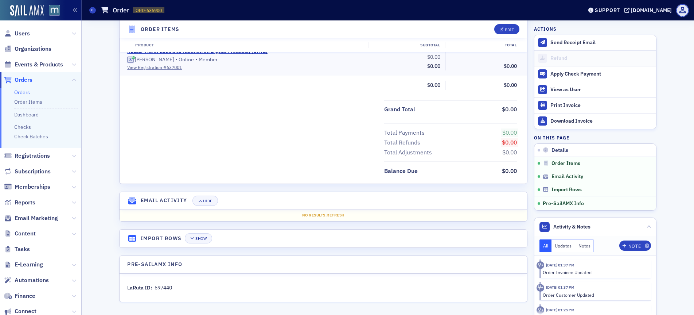
scroll to position [4, 0]
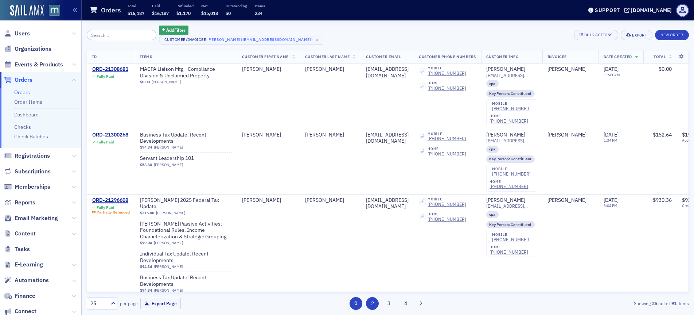
click at [372, 304] on button "2" at bounding box center [372, 303] width 13 height 13
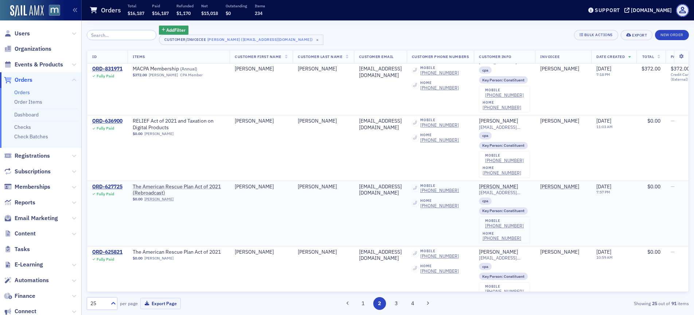
scroll to position [1678, 0]
click at [119, 183] on div "ORD-627725" at bounding box center [107, 186] width 30 height 7
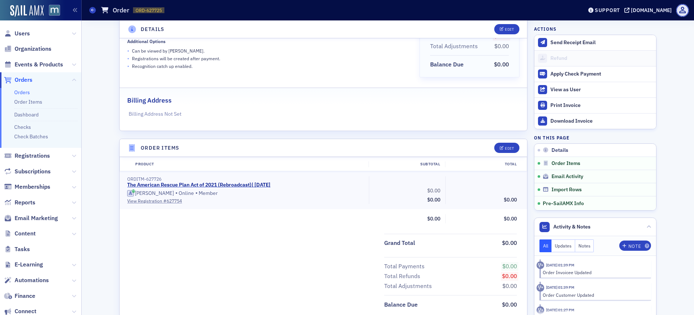
scroll to position [6, 0]
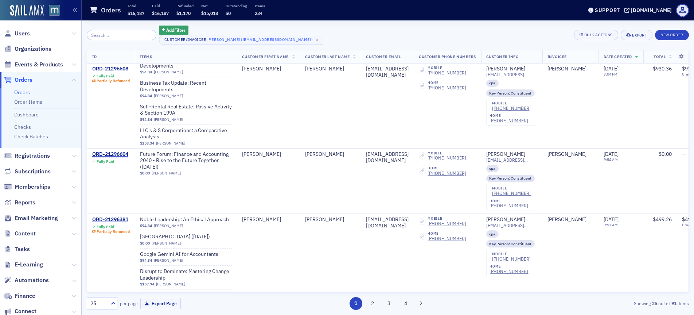
scroll to position [453, 0]
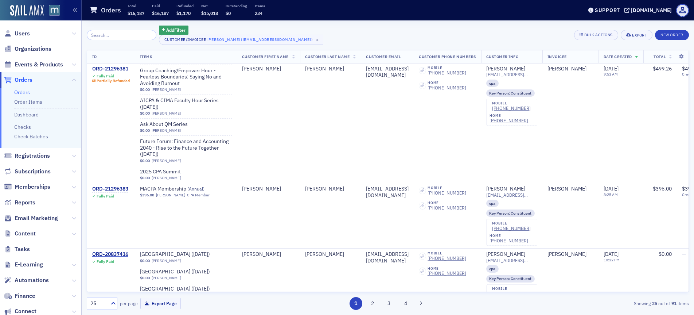
click at [376, 302] on button "2" at bounding box center [372, 303] width 13 height 13
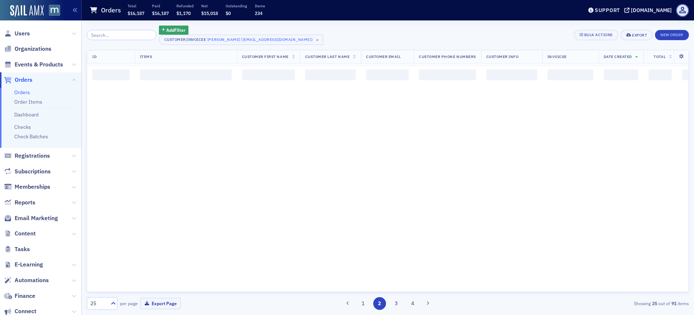
scroll to position [0, 0]
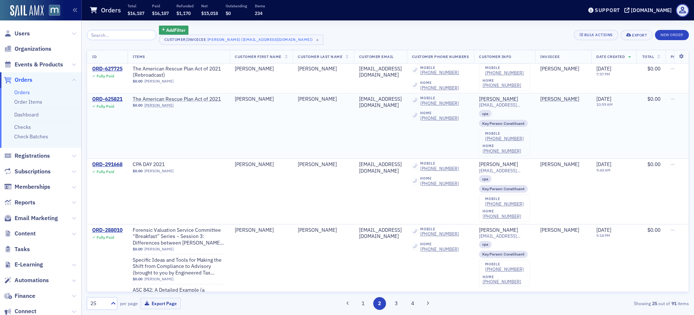
scroll to position [1846, 0]
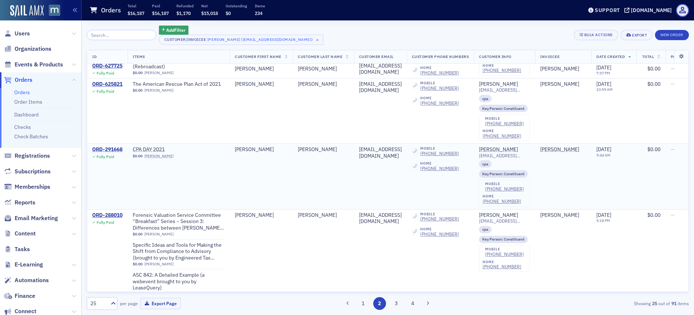
click at [110, 146] on div "ORD-291668" at bounding box center [107, 149] width 30 height 7
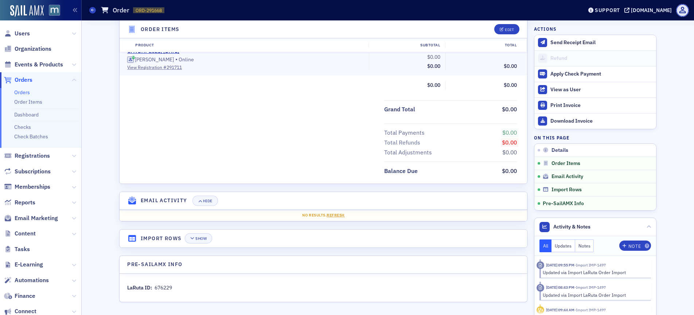
scroll to position [102, 0]
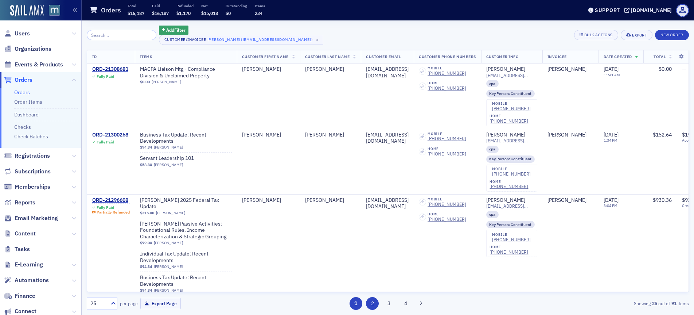
click at [373, 305] on button "2" at bounding box center [372, 303] width 13 height 13
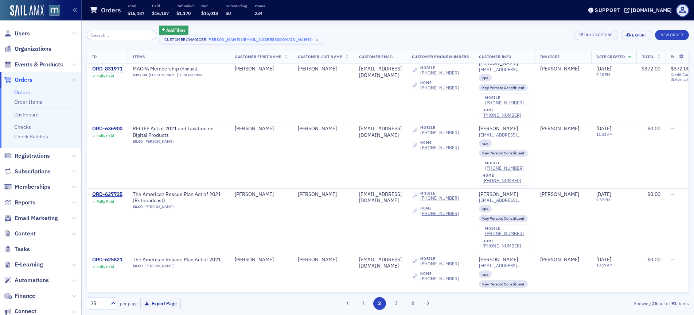
scroll to position [1846, 0]
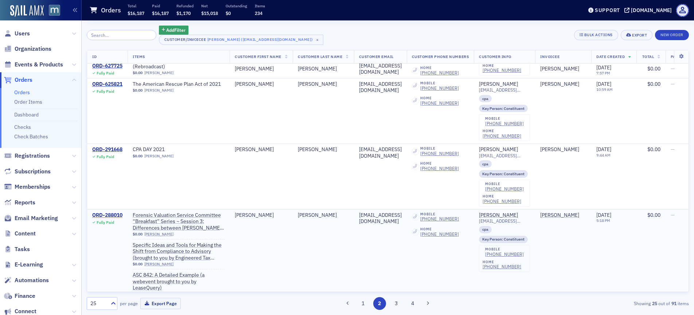
click at [114, 212] on div "ORD-288010" at bounding box center [107, 215] width 30 height 7
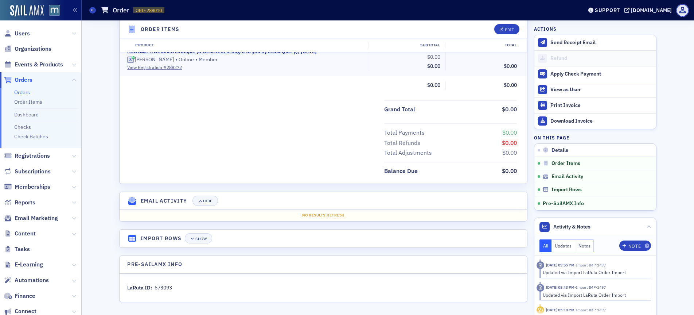
scroll to position [91, 0]
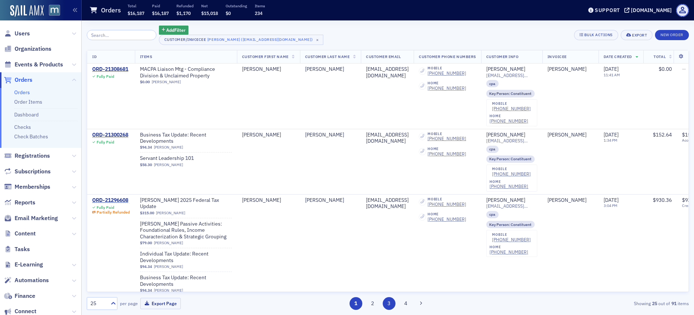
click at [388, 303] on button "3" at bounding box center [389, 303] width 13 height 13
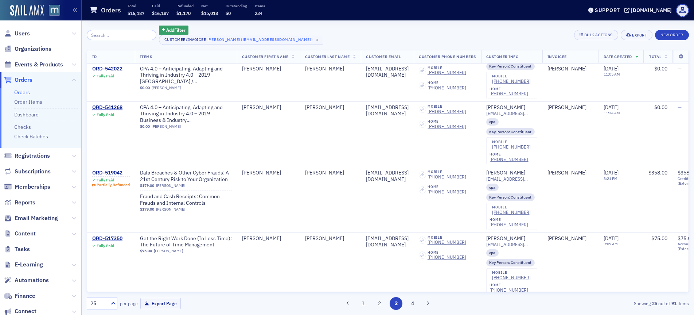
scroll to position [1896, 0]
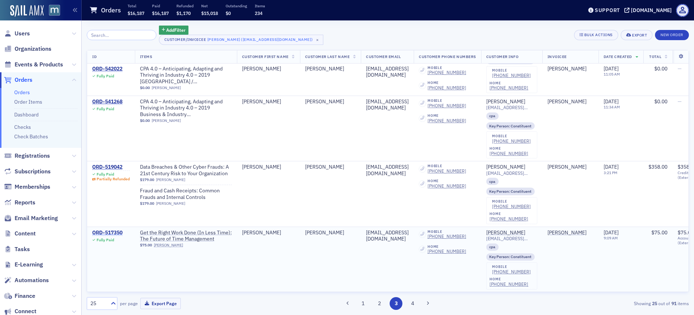
click at [120, 229] on div "ORD-517350" at bounding box center [107, 232] width 30 height 7
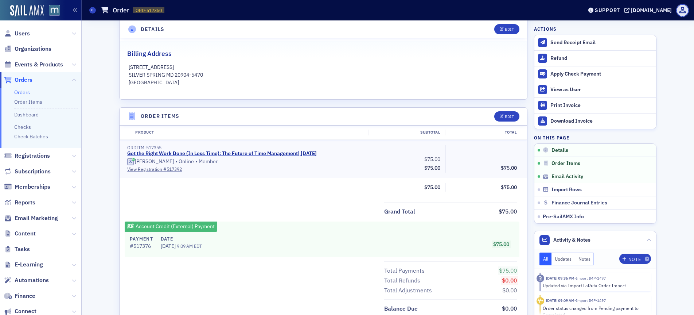
scroll to position [123, 0]
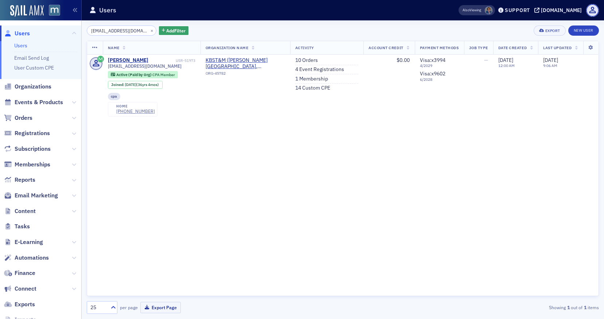
type input "[EMAIL_ADDRESS][DOMAIN_NAME]"
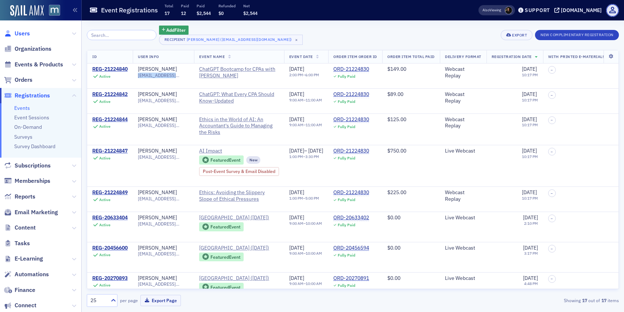
click at [24, 32] on span "Users" at bounding box center [22, 34] width 15 height 8
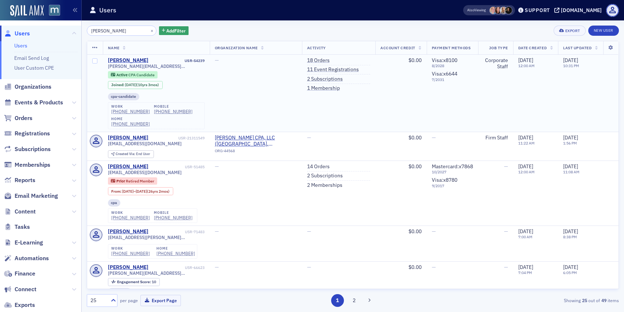
type input "[PERSON_NAME]"
click at [141, 67] on span "[PERSON_NAME][EMAIL_ADDRESS][PERSON_NAME][DOMAIN_NAME]" at bounding box center [156, 65] width 97 height 5
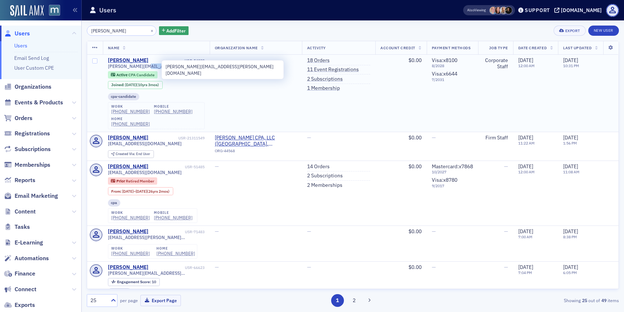
click at [141, 67] on span "[PERSON_NAME][EMAIL_ADDRESS][PERSON_NAME][DOMAIN_NAME]" at bounding box center [156, 65] width 97 height 5
copy div "[PERSON_NAME][EMAIL_ADDRESS][PERSON_NAME][DOMAIN_NAME]"
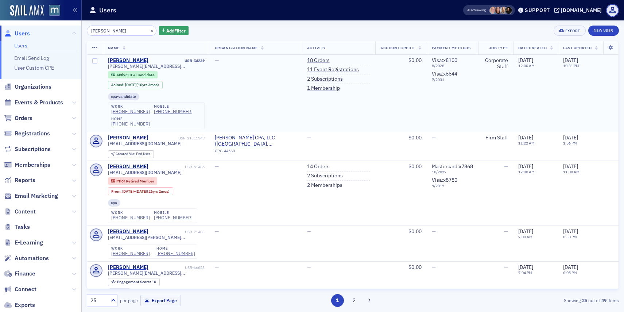
click at [191, 81] on div "Active CPA Candidate Joined : [DATE] (10yrs 3mos)" at bounding box center [156, 80] width 97 height 18
click at [158, 65] on span "[PERSON_NAME][EMAIL_ADDRESS][PERSON_NAME][DOMAIN_NAME]" at bounding box center [156, 65] width 97 height 5
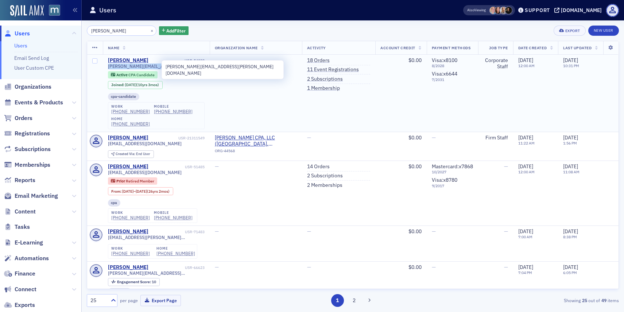
click at [158, 65] on span "[PERSON_NAME][EMAIL_ADDRESS][PERSON_NAME][DOMAIN_NAME]" at bounding box center [156, 65] width 97 height 5
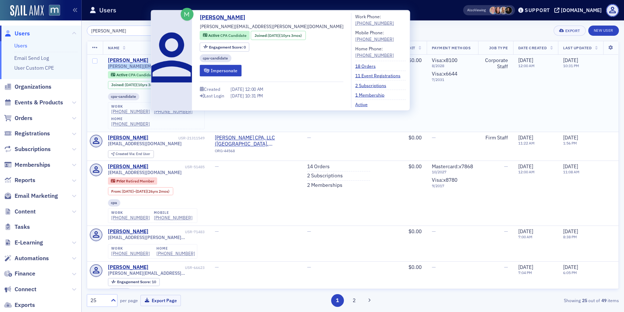
click at [138, 59] on div "[PERSON_NAME]" at bounding box center [128, 60] width 40 height 7
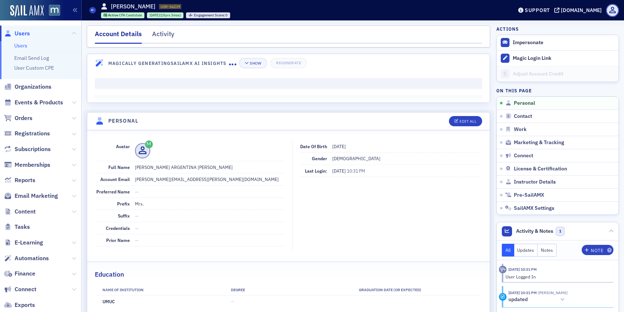
click at [151, 180] on dd "[PERSON_NAME][EMAIL_ADDRESS][PERSON_NAME][DOMAIN_NAME]" at bounding box center [210, 179] width 150 height 12
copy dd "[PERSON_NAME][EMAIL_ADDRESS][PERSON_NAME][DOMAIN_NAME]"
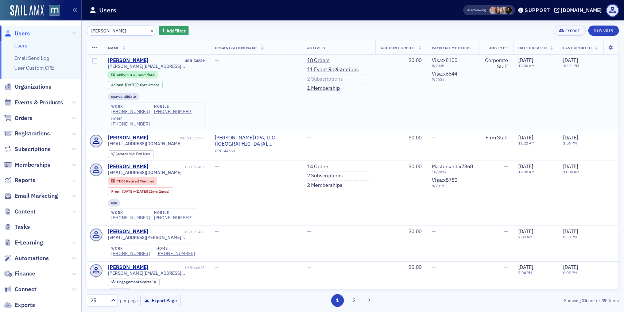
click at [313, 77] on link "2 Subscriptions" at bounding box center [325, 79] width 36 height 7
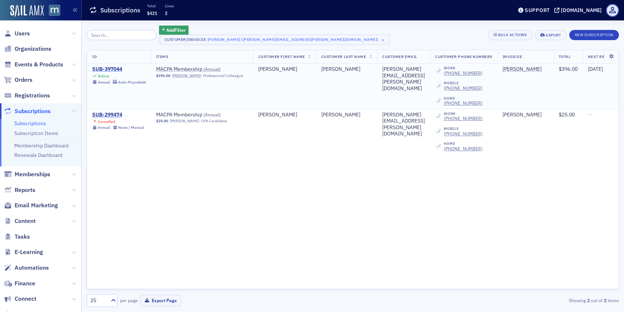
click at [103, 69] on div "SUB-397044" at bounding box center [119, 69] width 54 height 7
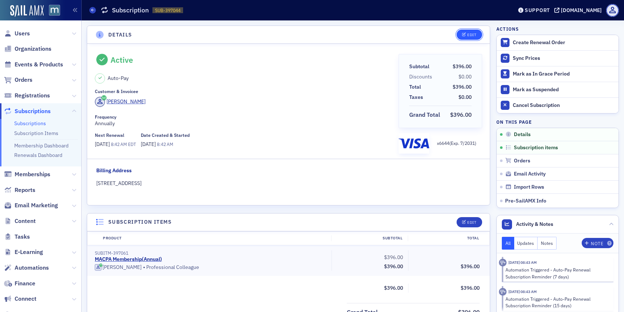
click at [469, 38] on button "Edit" at bounding box center [469, 35] width 25 height 10
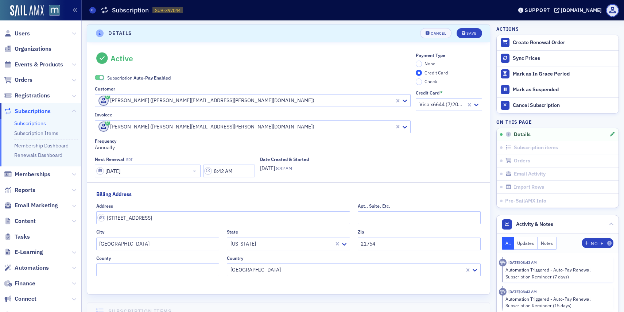
click at [101, 77] on span at bounding box center [102, 77] width 4 height 4
click at [420, 62] on input "None" at bounding box center [419, 64] width 7 height 7
click at [471, 35] on div "Save" at bounding box center [471, 33] width 10 height 4
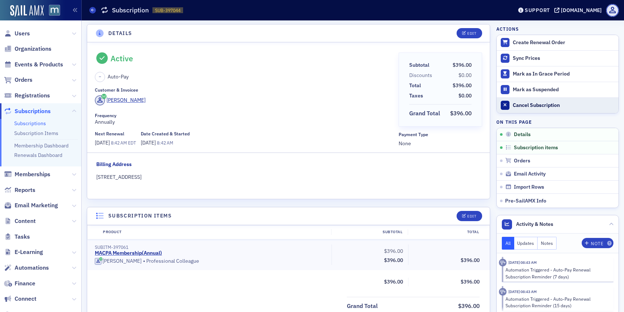
click at [514, 101] on button "Cancel Subscription" at bounding box center [558, 105] width 122 height 16
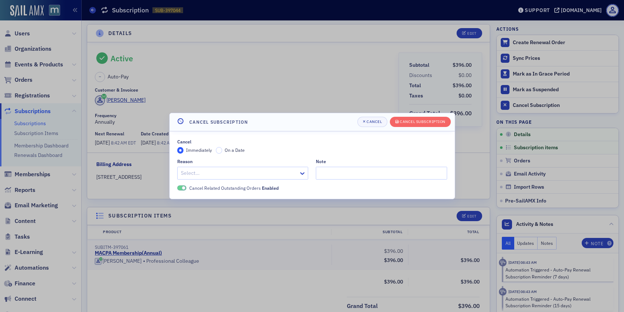
click at [296, 170] on div "Select…" at bounding box center [242, 173] width 131 height 13
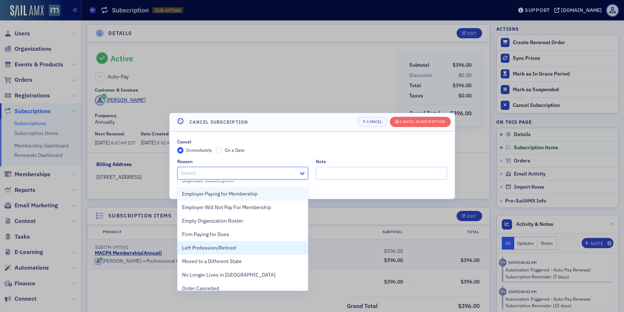
scroll to position [65, 0]
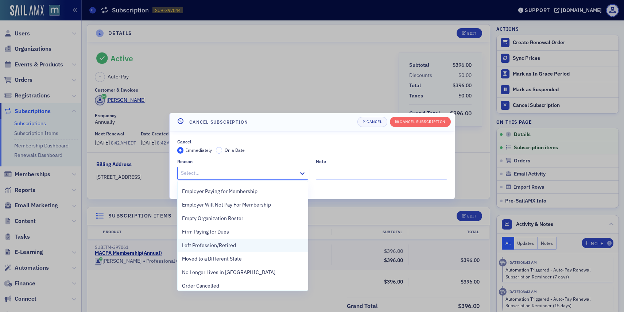
click at [238, 246] on div "Left Profession/Retired" at bounding box center [243, 245] width 122 height 8
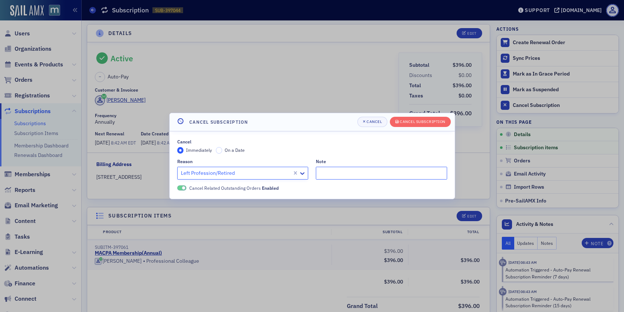
click at [335, 178] on input "Note" at bounding box center [381, 173] width 131 height 13
paste input "I have taken a step back from pursuing my CPA license and do not use the member…"
type input ""I have taken a step back from pursuing my CPA license and do not use the membe…"
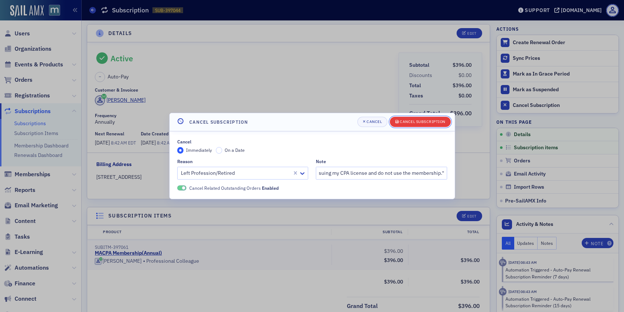
click at [404, 118] on button "Cancel Subscription" at bounding box center [420, 122] width 61 height 10
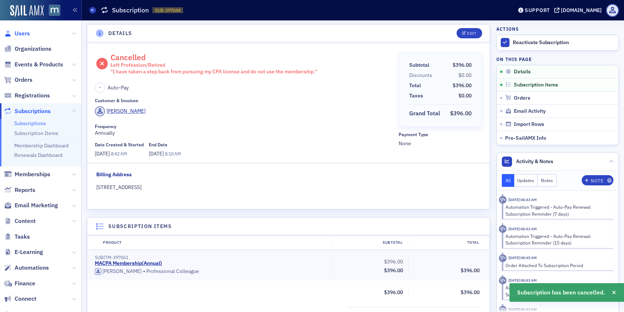
click at [23, 33] on span "Users" at bounding box center [22, 34] width 15 height 8
